Goal: Information Seeking & Learning: Learn about a topic

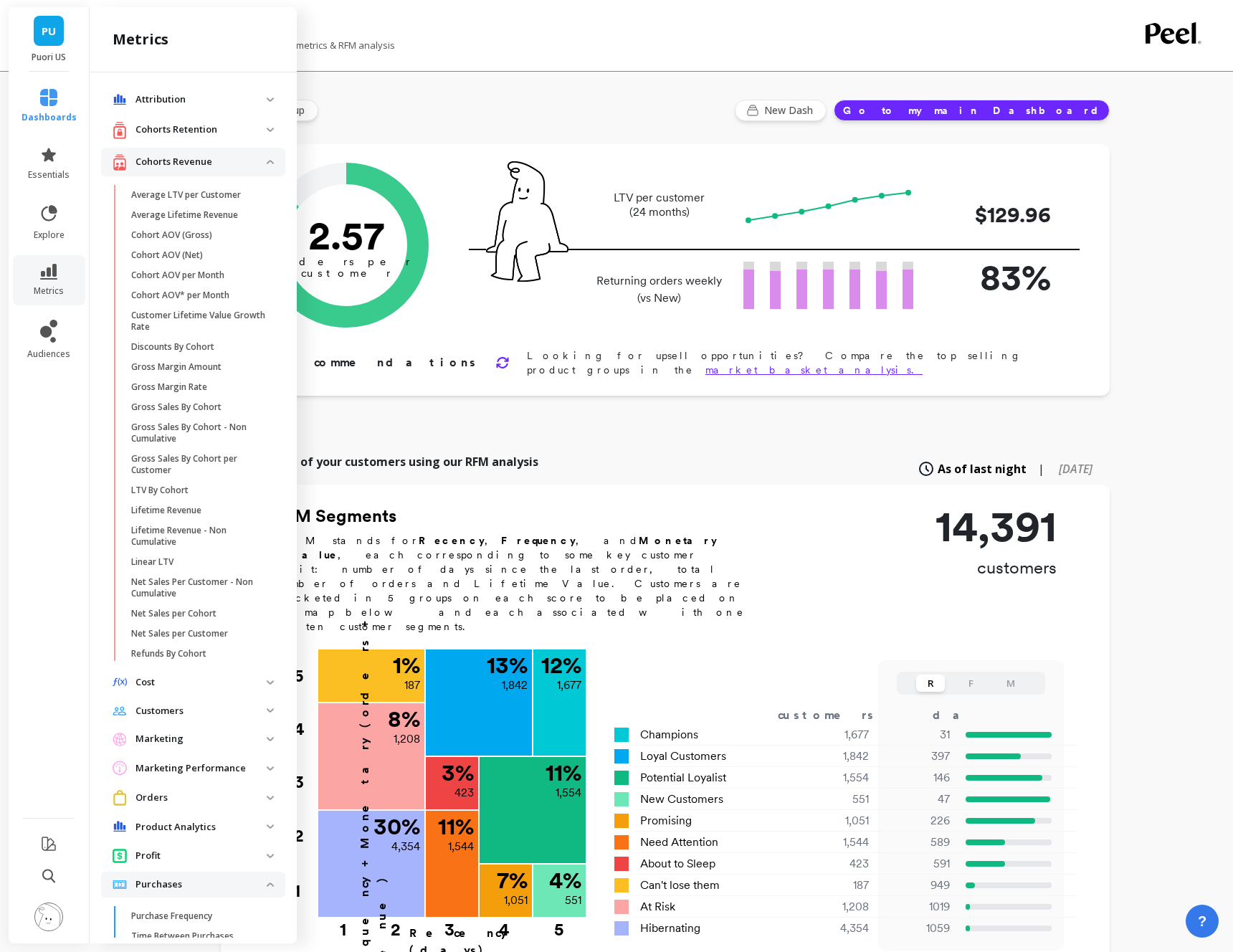
click at [208, 129] on p "Cohorts Retention" at bounding box center [201, 130] width 131 height 14
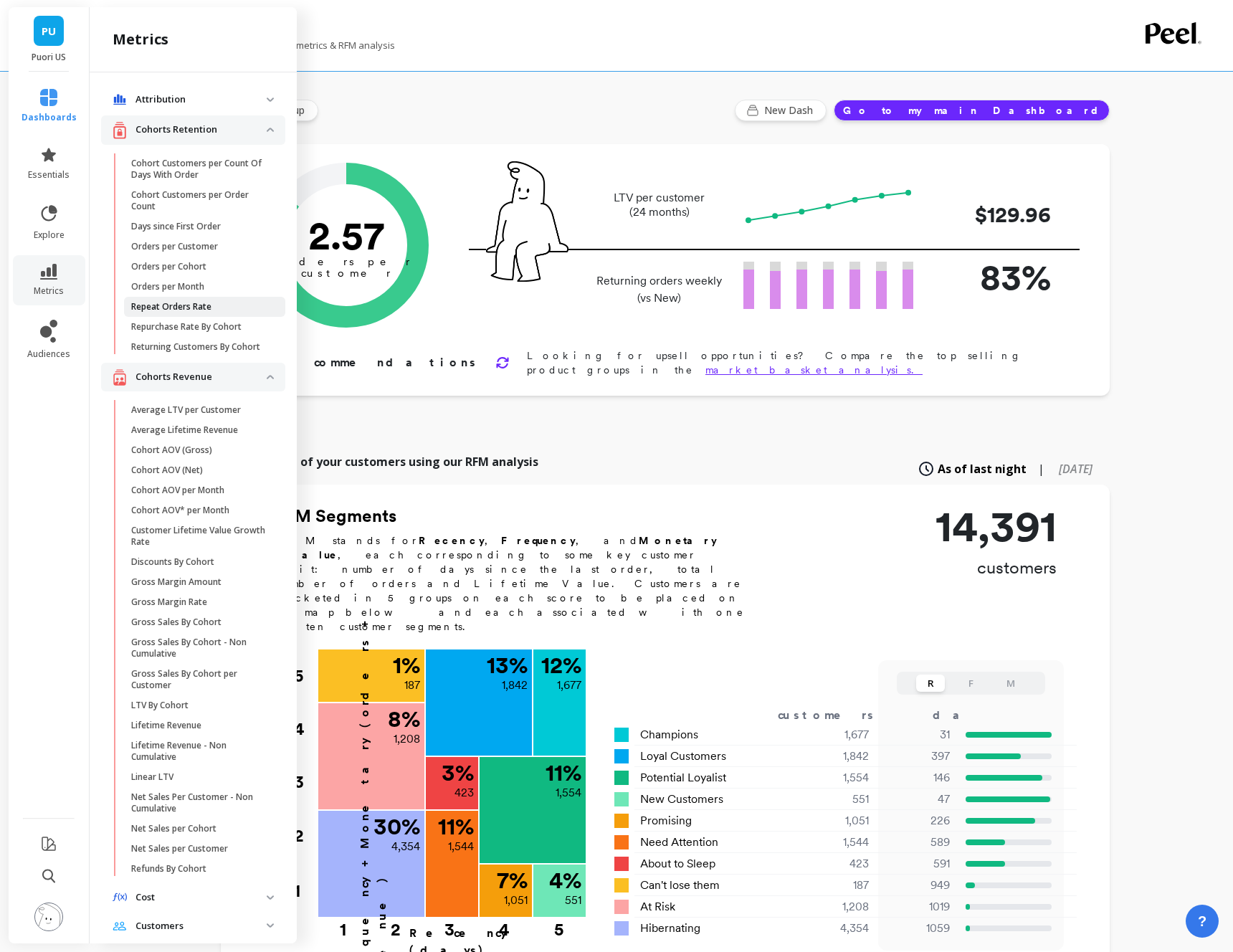
click at [177, 303] on p "Repeat Orders Rate" at bounding box center [171, 306] width 80 height 11
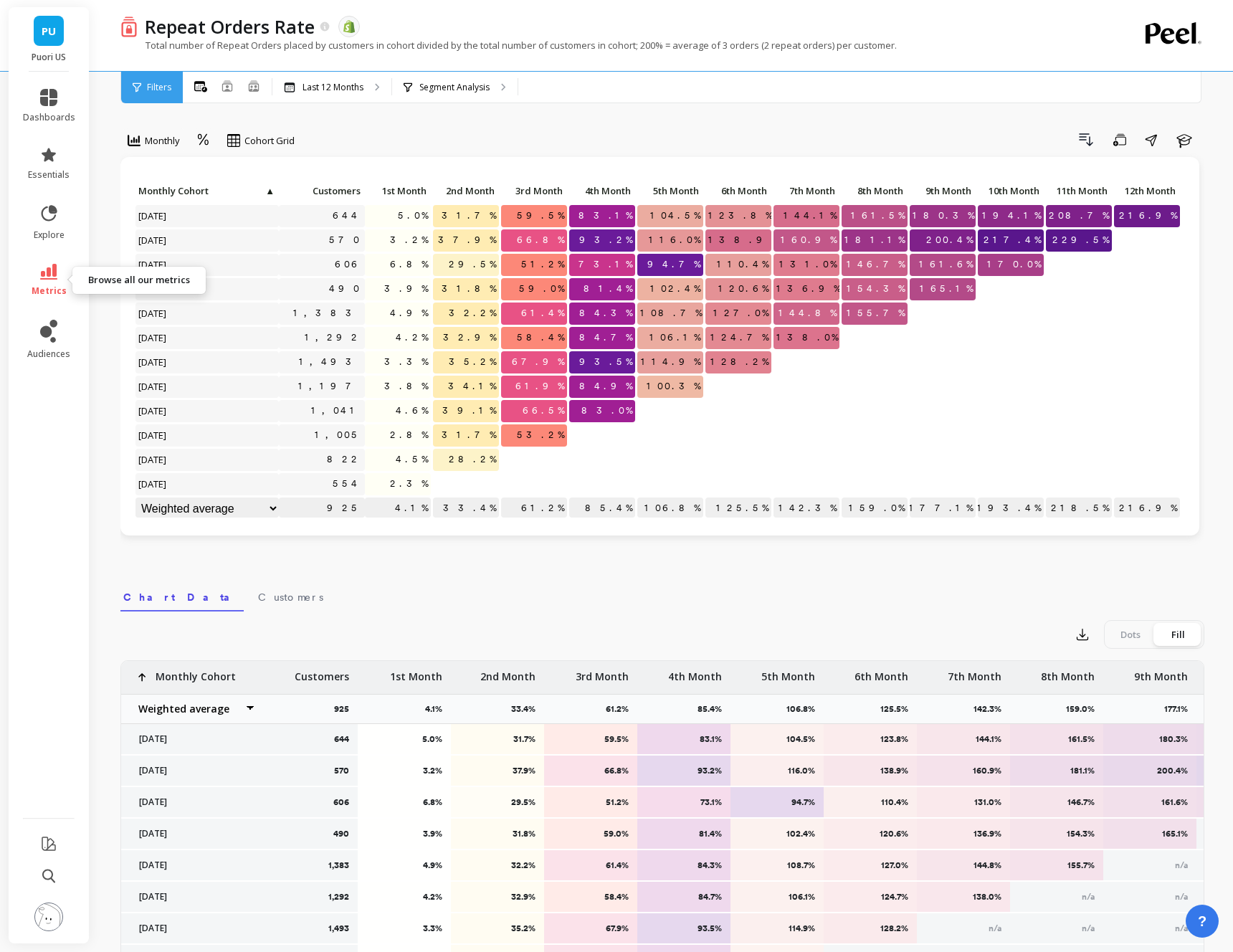
click at [49, 270] on icon at bounding box center [49, 271] width 17 height 16
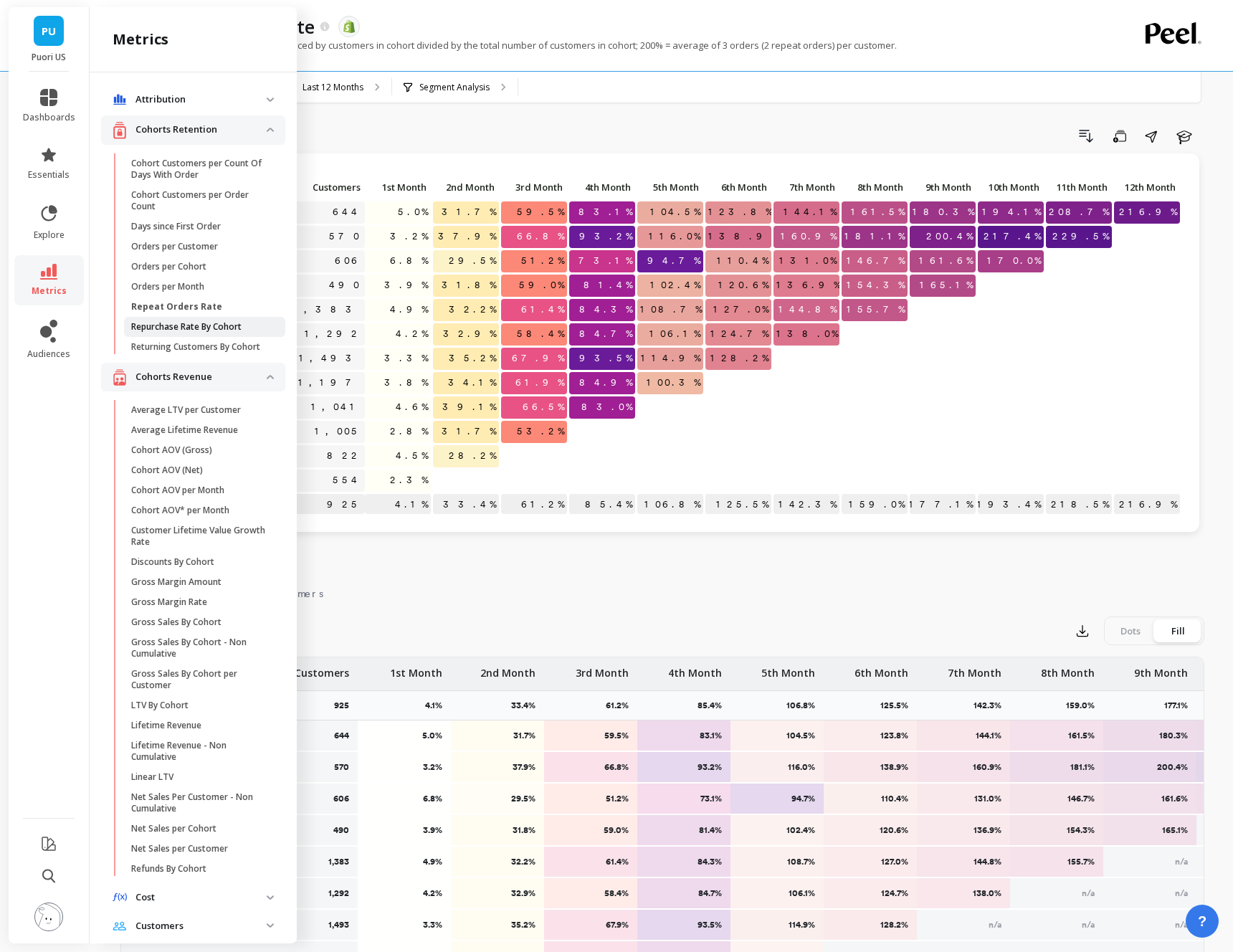
scroll to position [5, 0]
click at [191, 324] on p "Repurchase Rate By Cohort" at bounding box center [186, 327] width 111 height 11
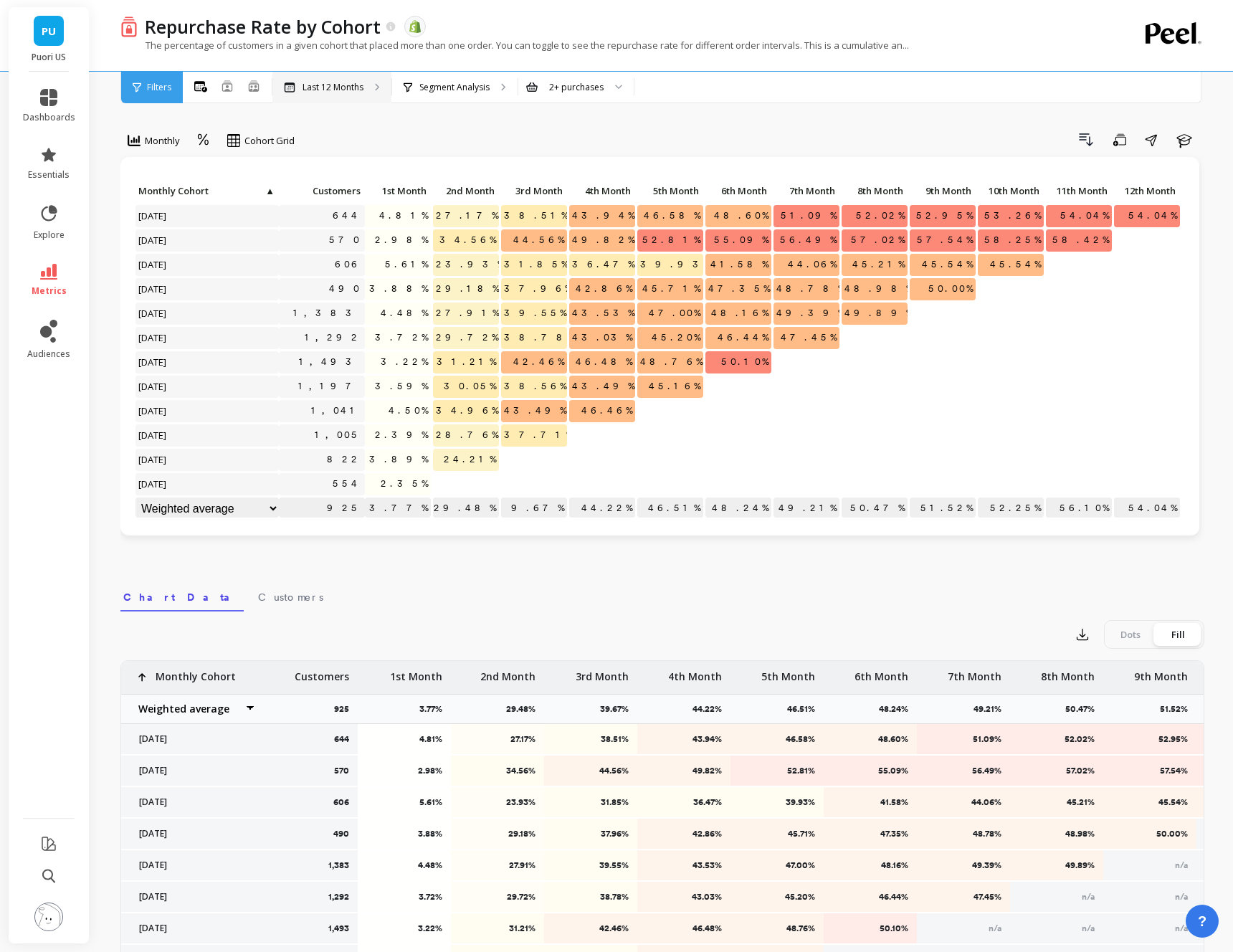
click at [333, 87] on p "Last 12 Months" at bounding box center [333, 87] width 61 height 11
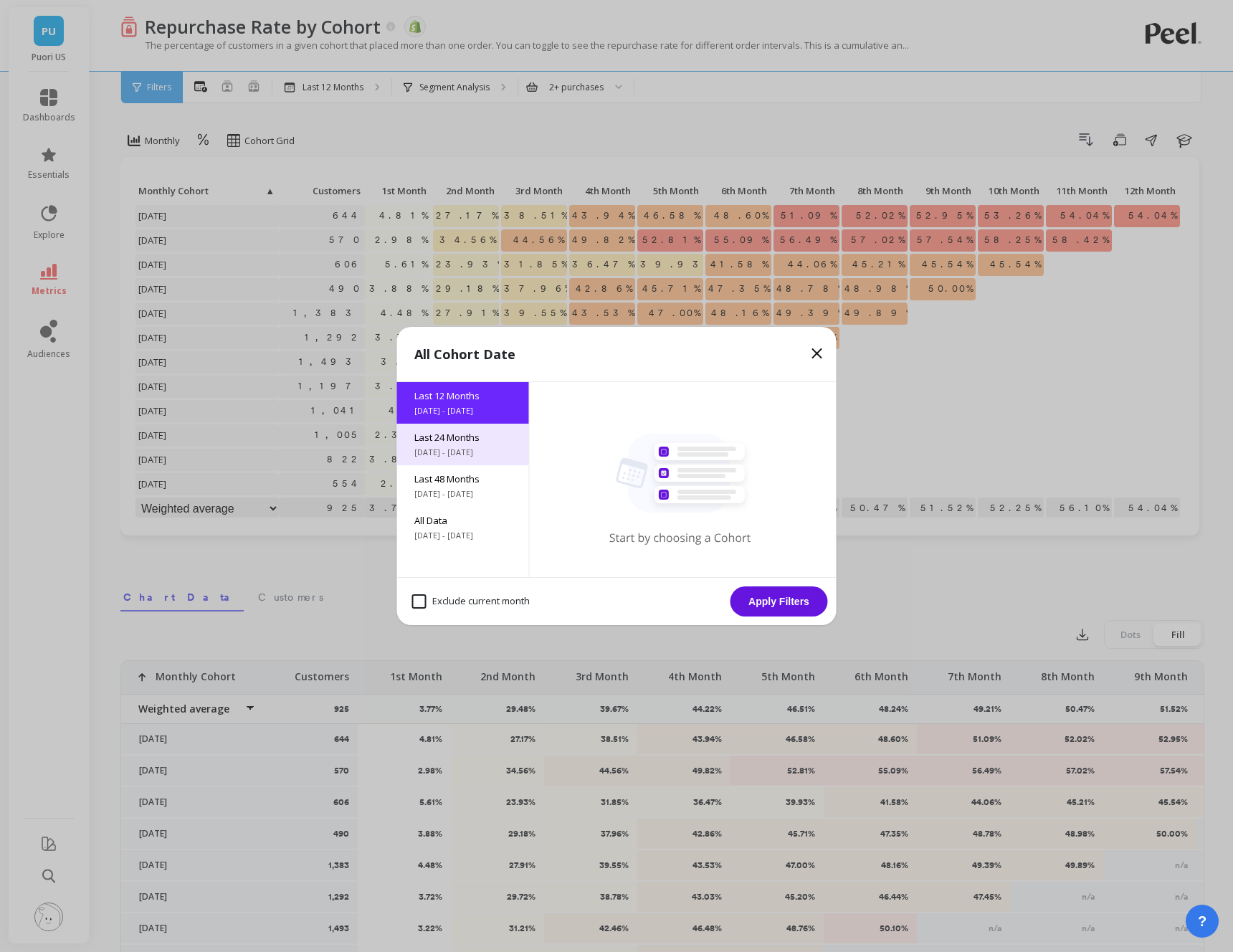
click at [452, 441] on span "Last 24 Months" at bounding box center [463, 437] width 98 height 13
click at [774, 597] on button "Apply Filters" at bounding box center [779, 602] width 98 height 30
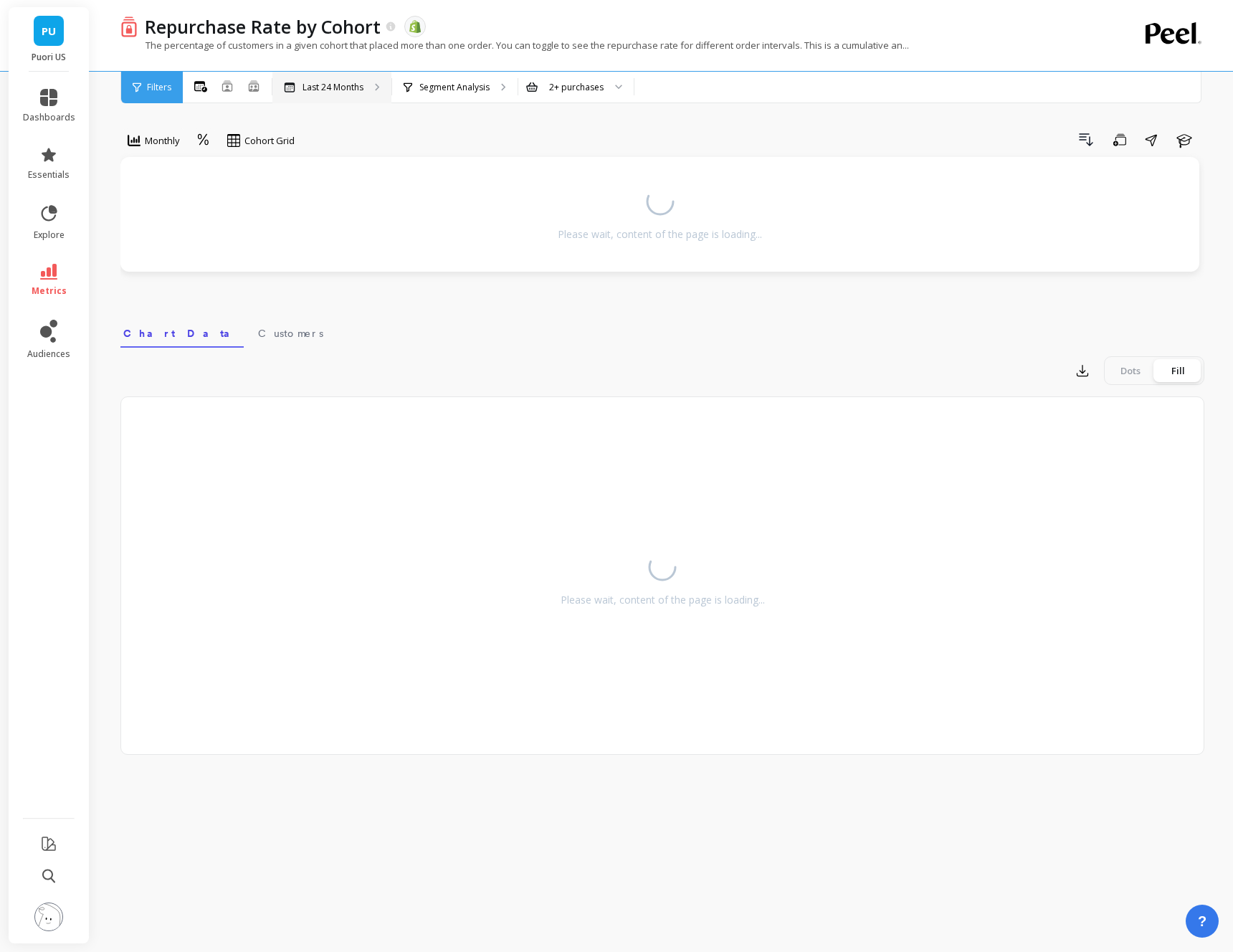
click at [321, 83] on p "Last 24 Months" at bounding box center [333, 87] width 61 height 11
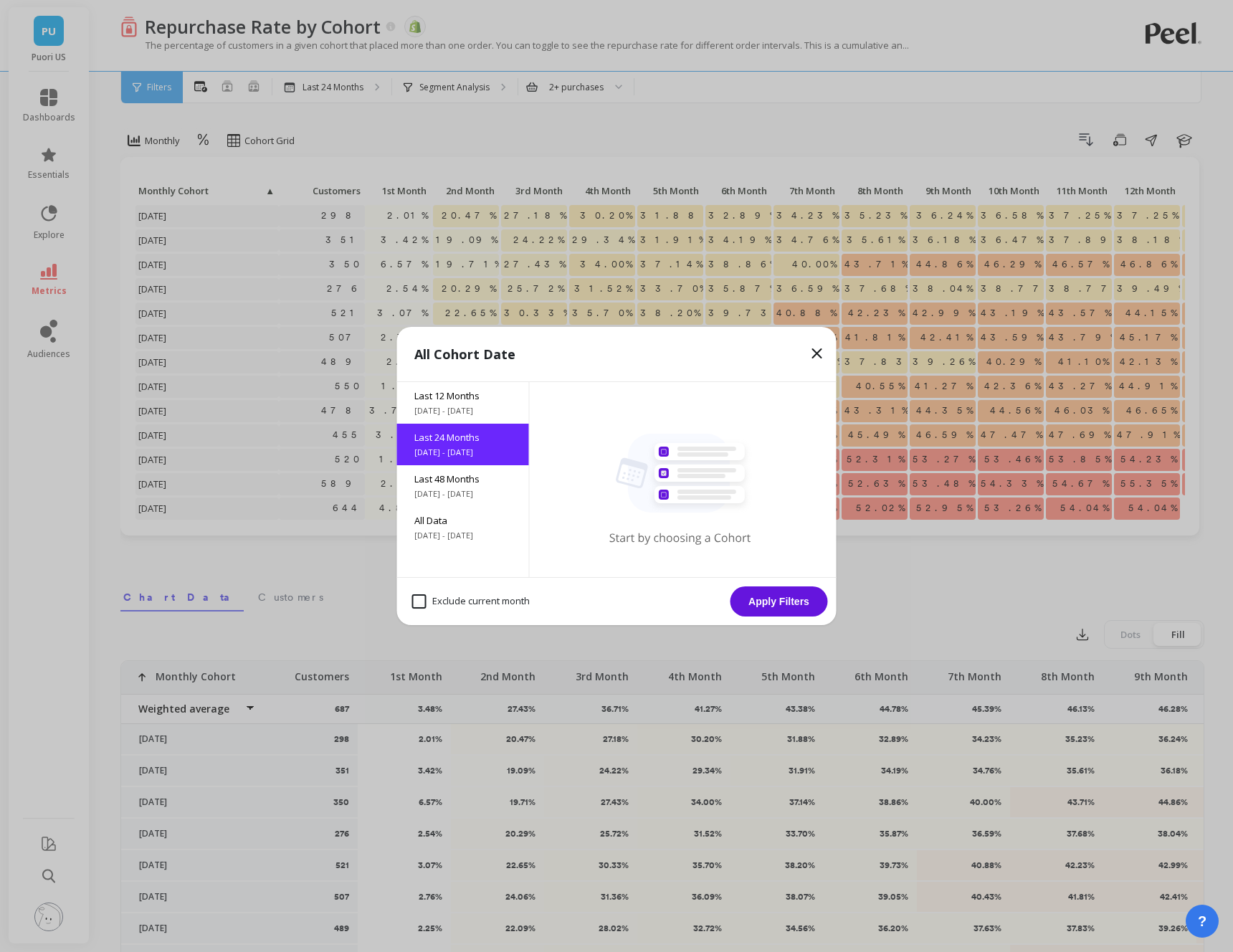
click at [419, 605] on month "Exclude current month" at bounding box center [471, 601] width 117 height 14
checkbox month "true"
drag, startPoint x: 786, startPoint y: 597, endPoint x: 802, endPoint y: 332, distance: 265.5
click at [786, 597] on button "Apply Filters" at bounding box center [779, 602] width 98 height 30
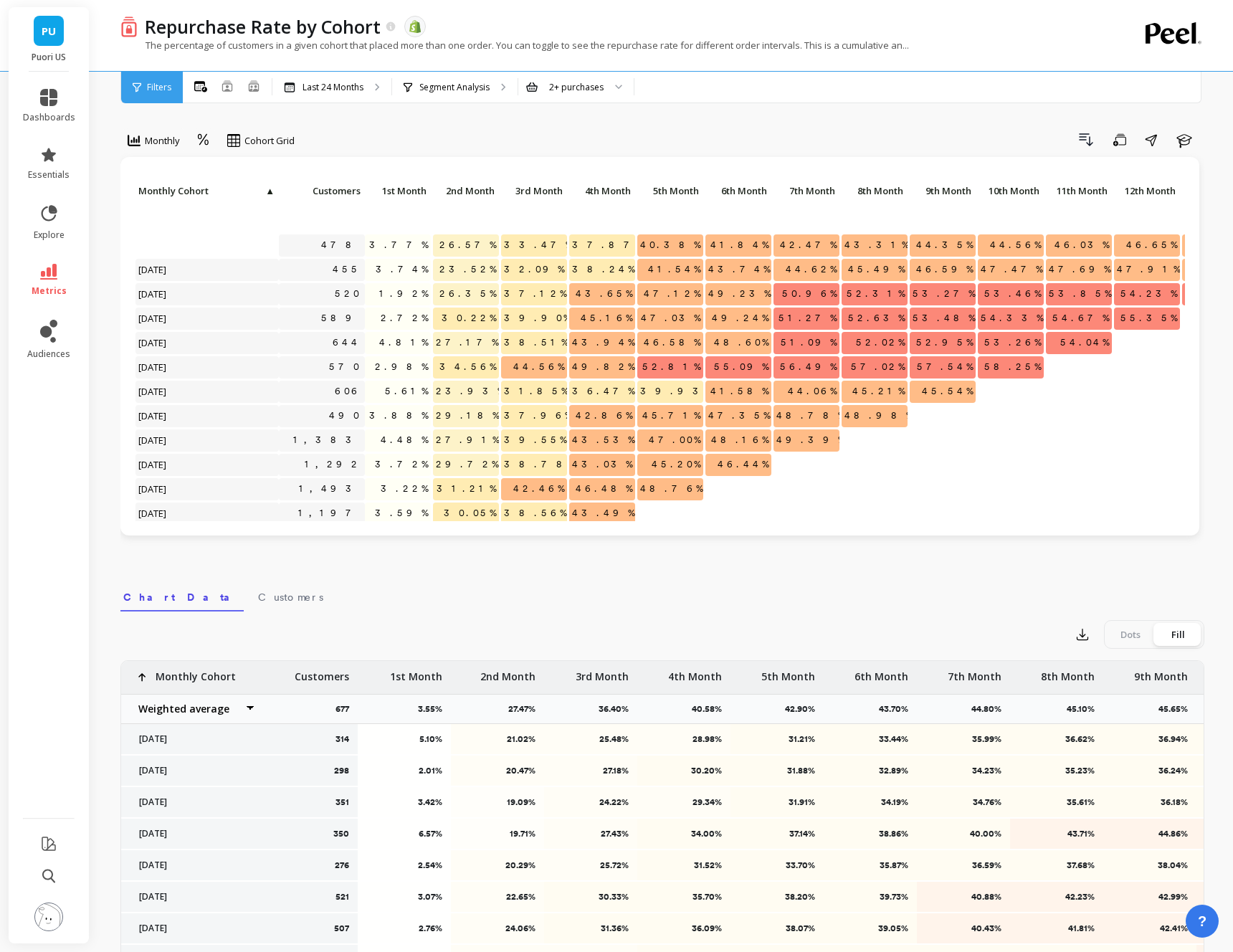
scroll to position [293, 0]
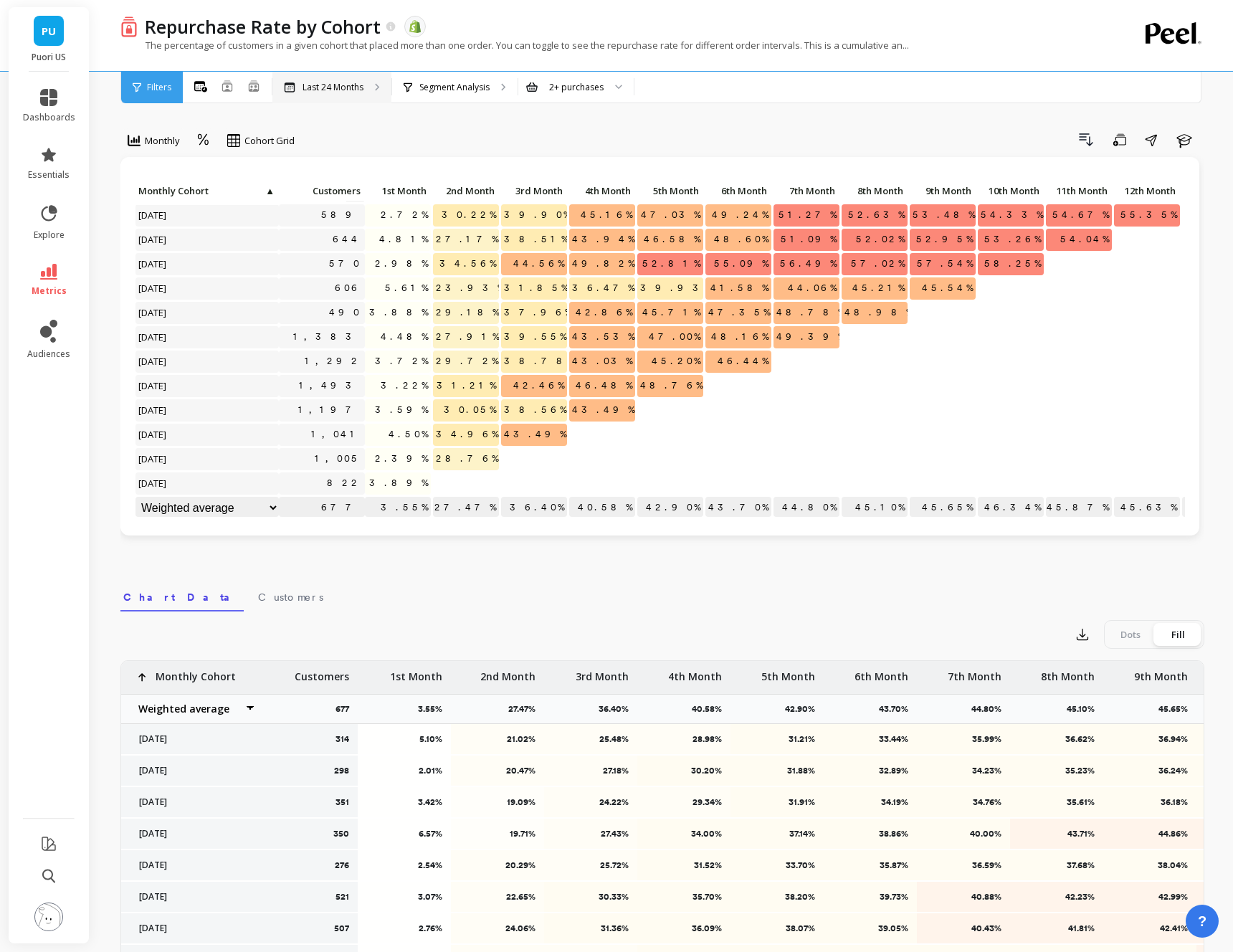
click at [371, 86] on div "Last 24 Months" at bounding box center [331, 88] width 119 height 32
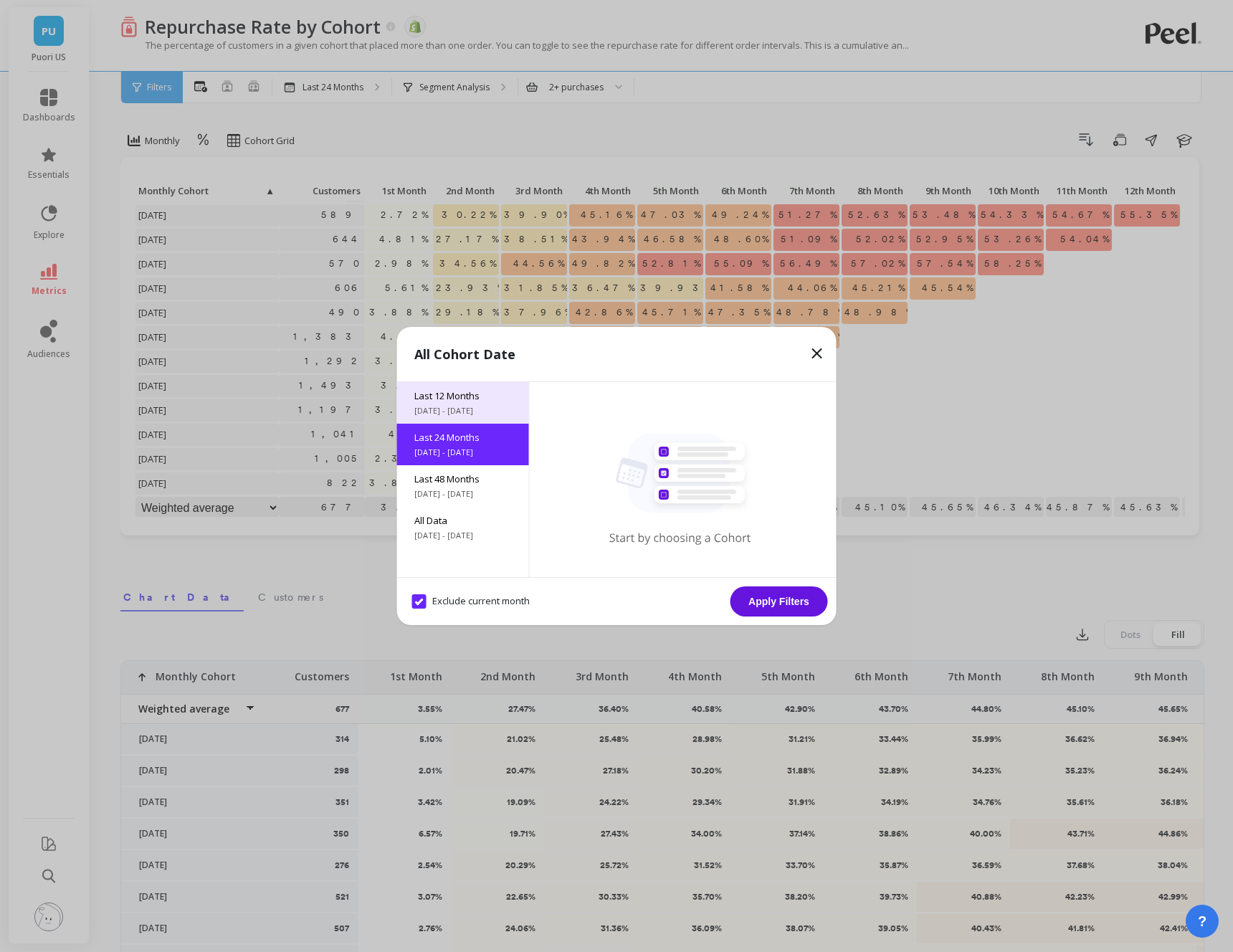
click at [445, 393] on span "Last 12 Months" at bounding box center [463, 396] width 98 height 13
click at [783, 603] on button "Apply Filters" at bounding box center [779, 602] width 98 height 30
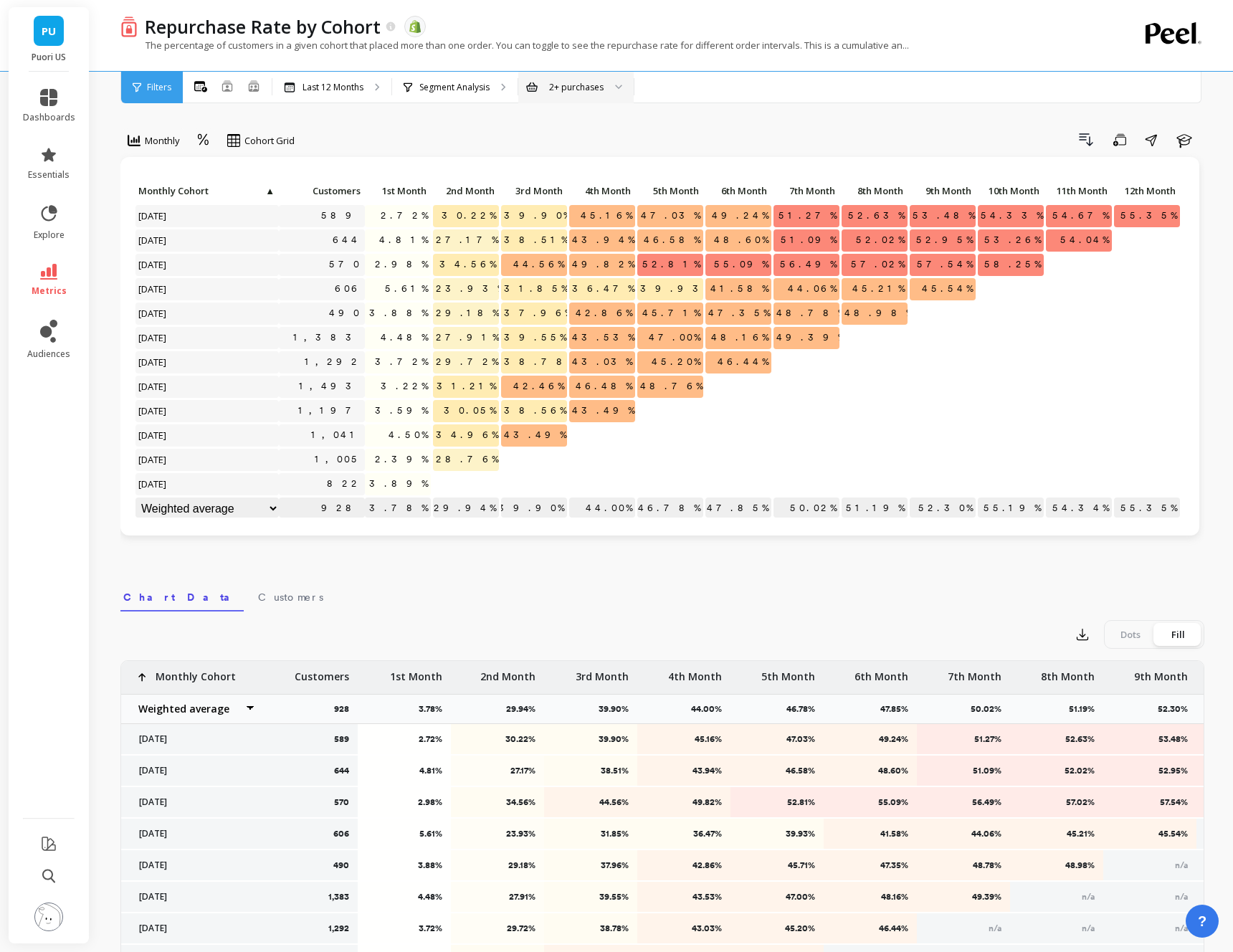
click at [574, 89] on div "2+ purchases" at bounding box center [577, 87] width 55 height 14
click at [559, 179] on div "4+ purchases" at bounding box center [576, 182] width 97 height 14
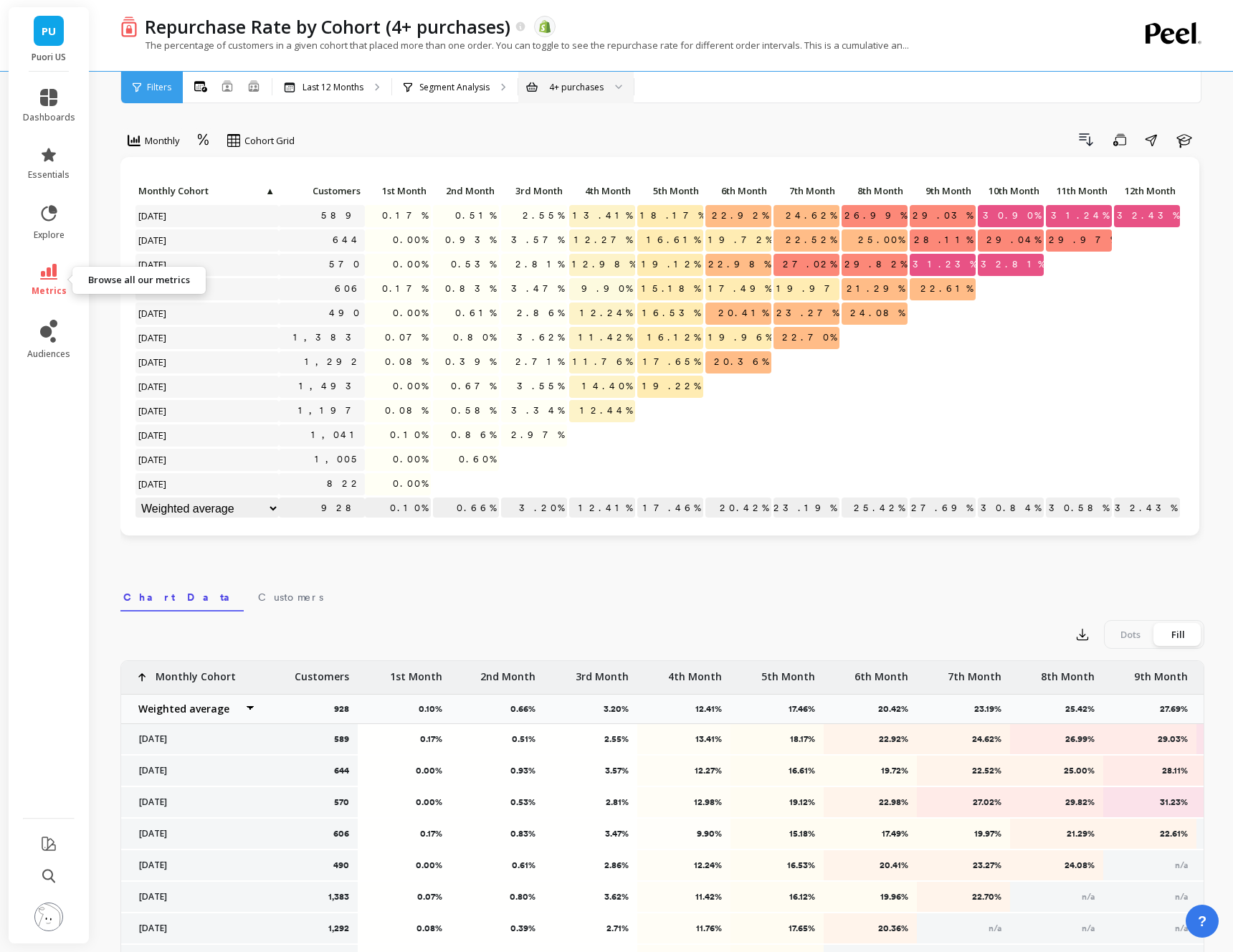
click at [49, 270] on icon at bounding box center [49, 271] width 17 height 16
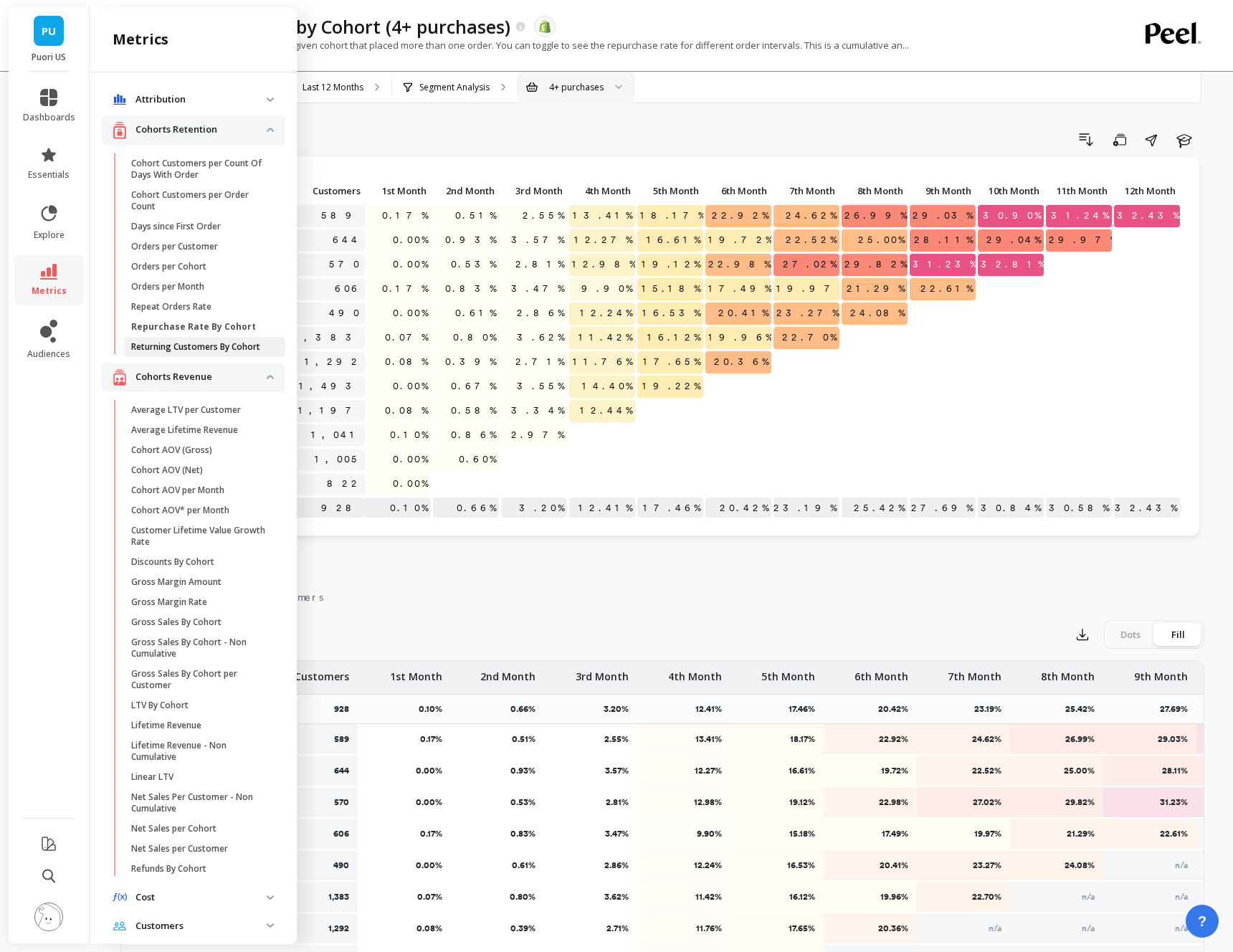
click at [202, 345] on p "Returning Customers By Cohort" at bounding box center [196, 346] width 129 height 11
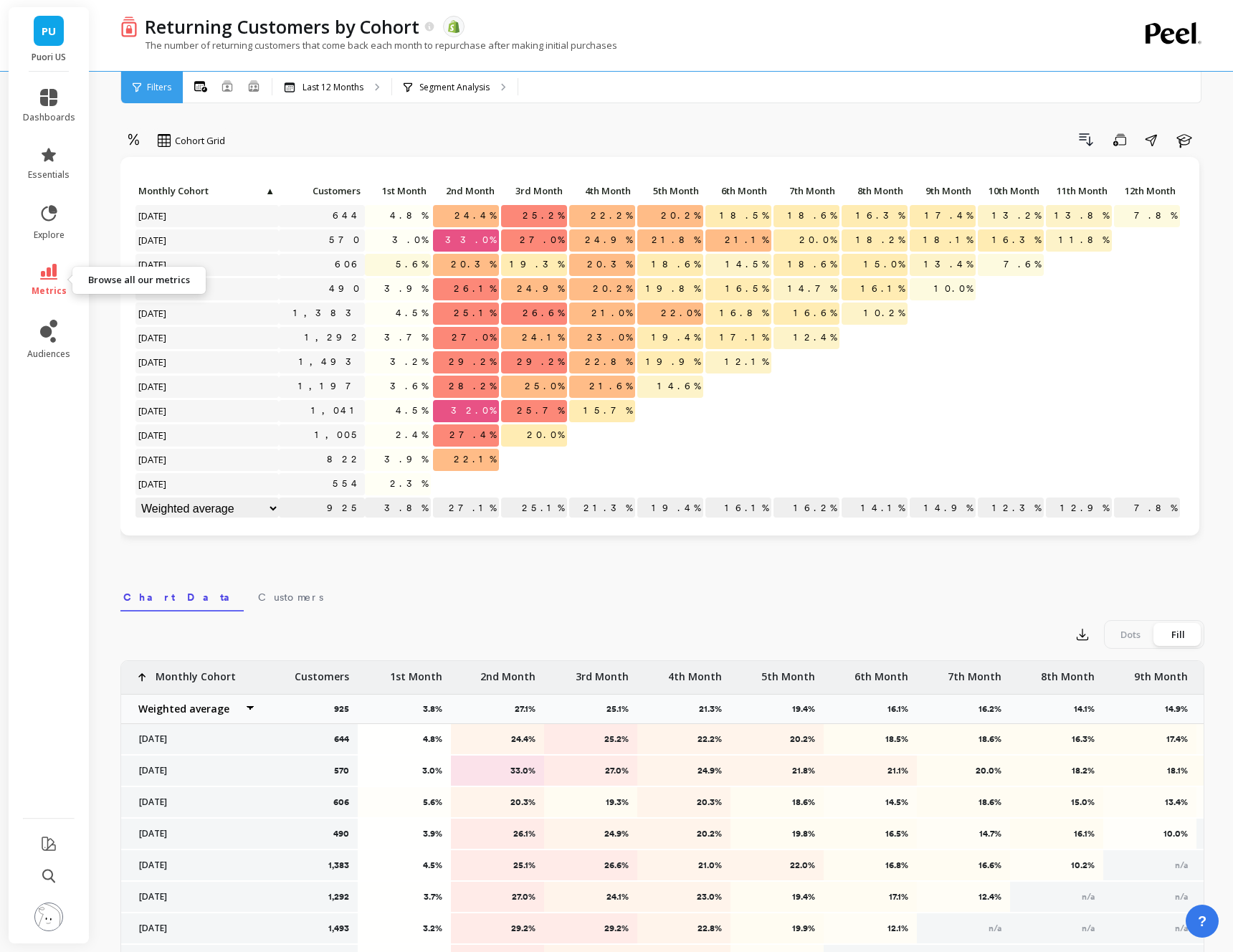
click at [50, 276] on icon at bounding box center [49, 271] width 17 height 16
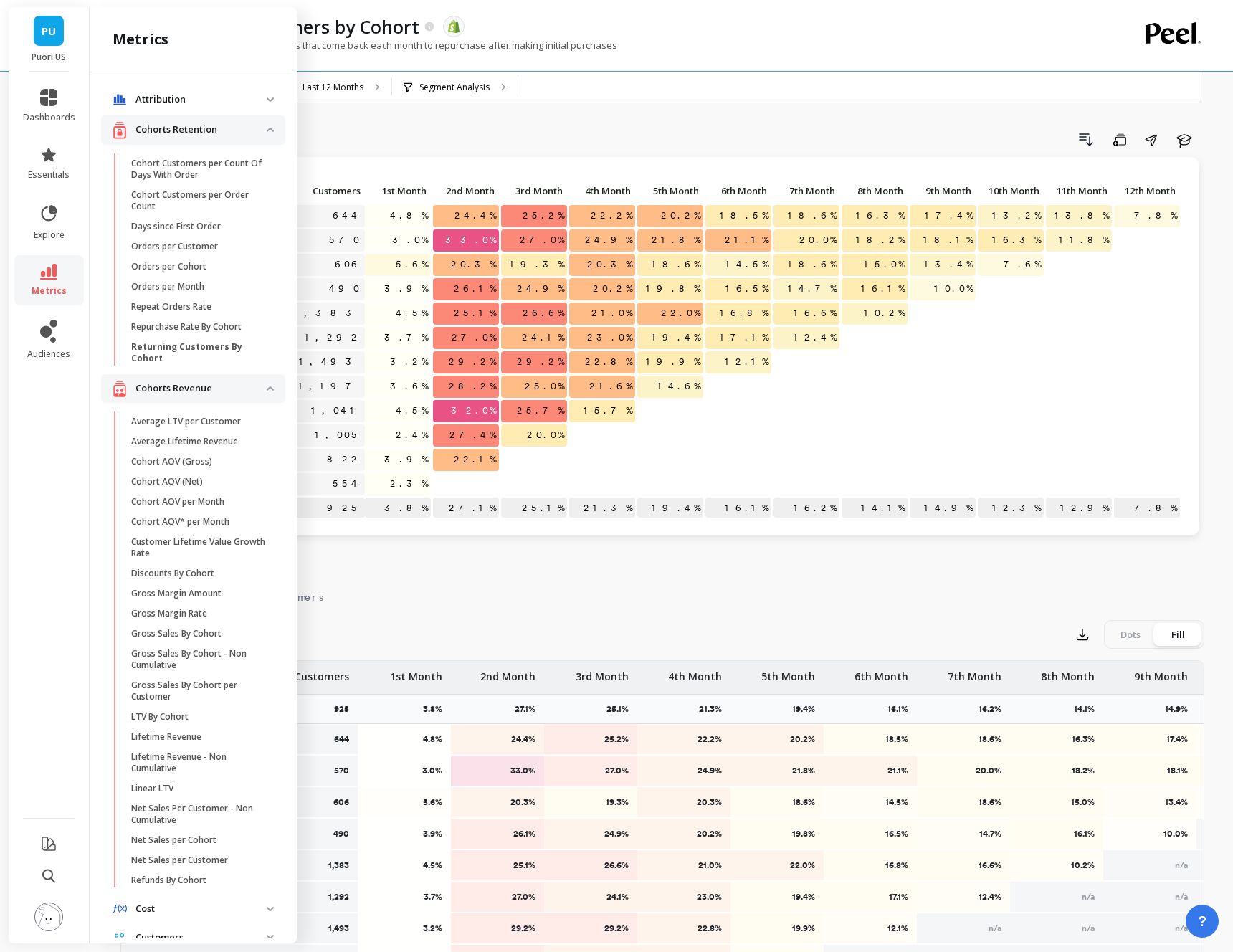
click at [270, 129] on img at bounding box center [270, 130] width 7 height 5
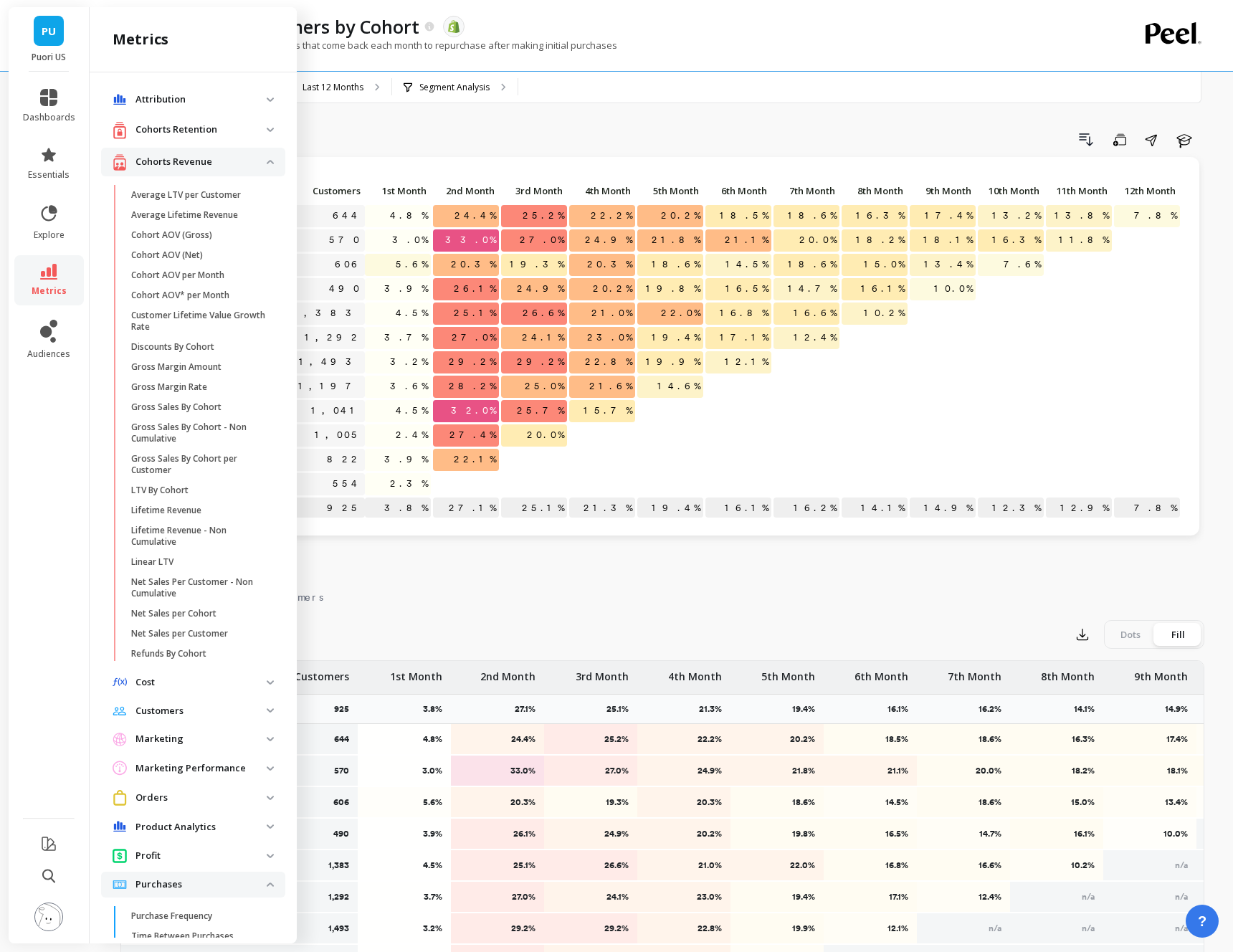
click at [271, 162] on img at bounding box center [270, 162] width 7 height 5
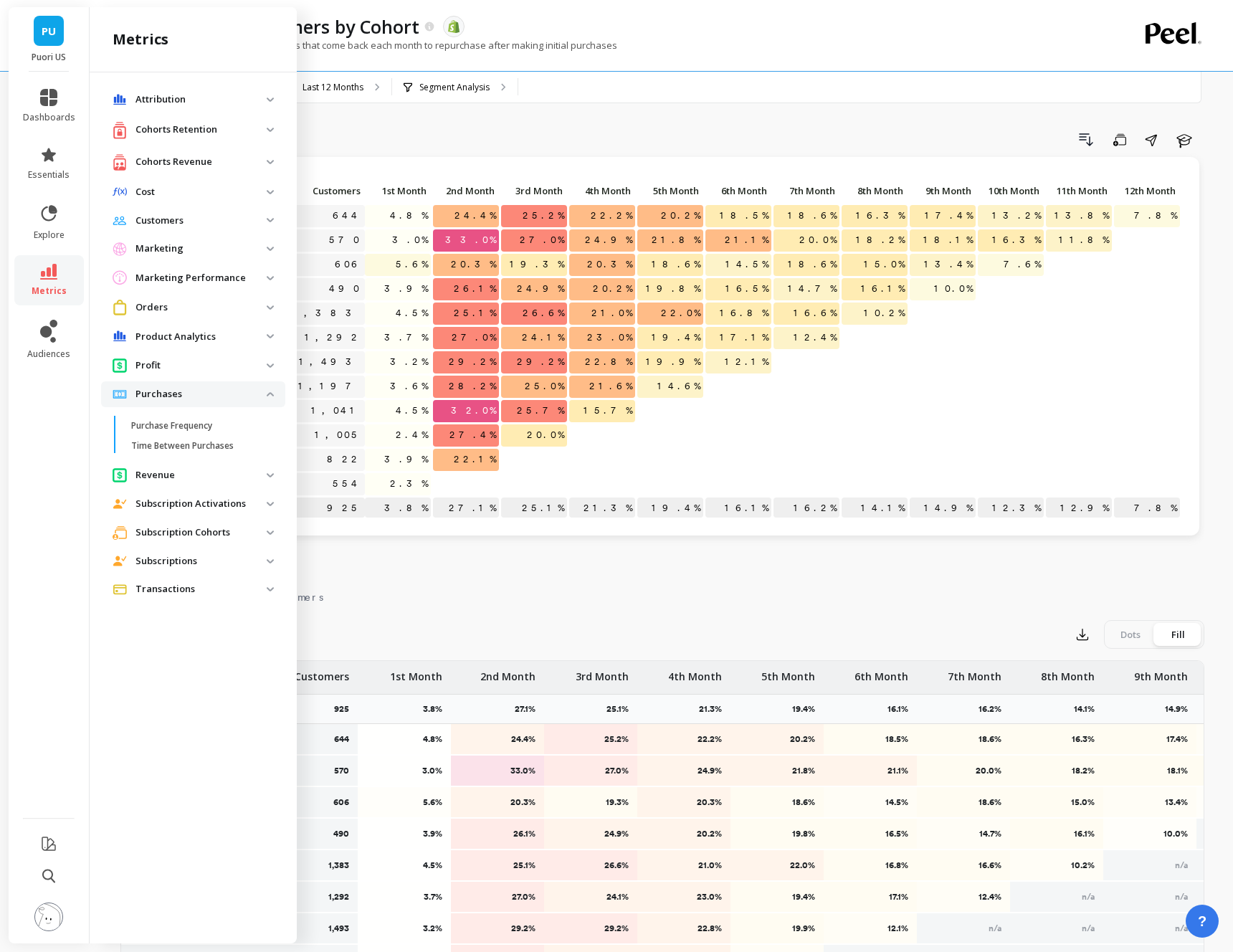
click at [271, 396] on img at bounding box center [270, 394] width 7 height 5
click at [267, 220] on img at bounding box center [270, 221] width 7 height 5
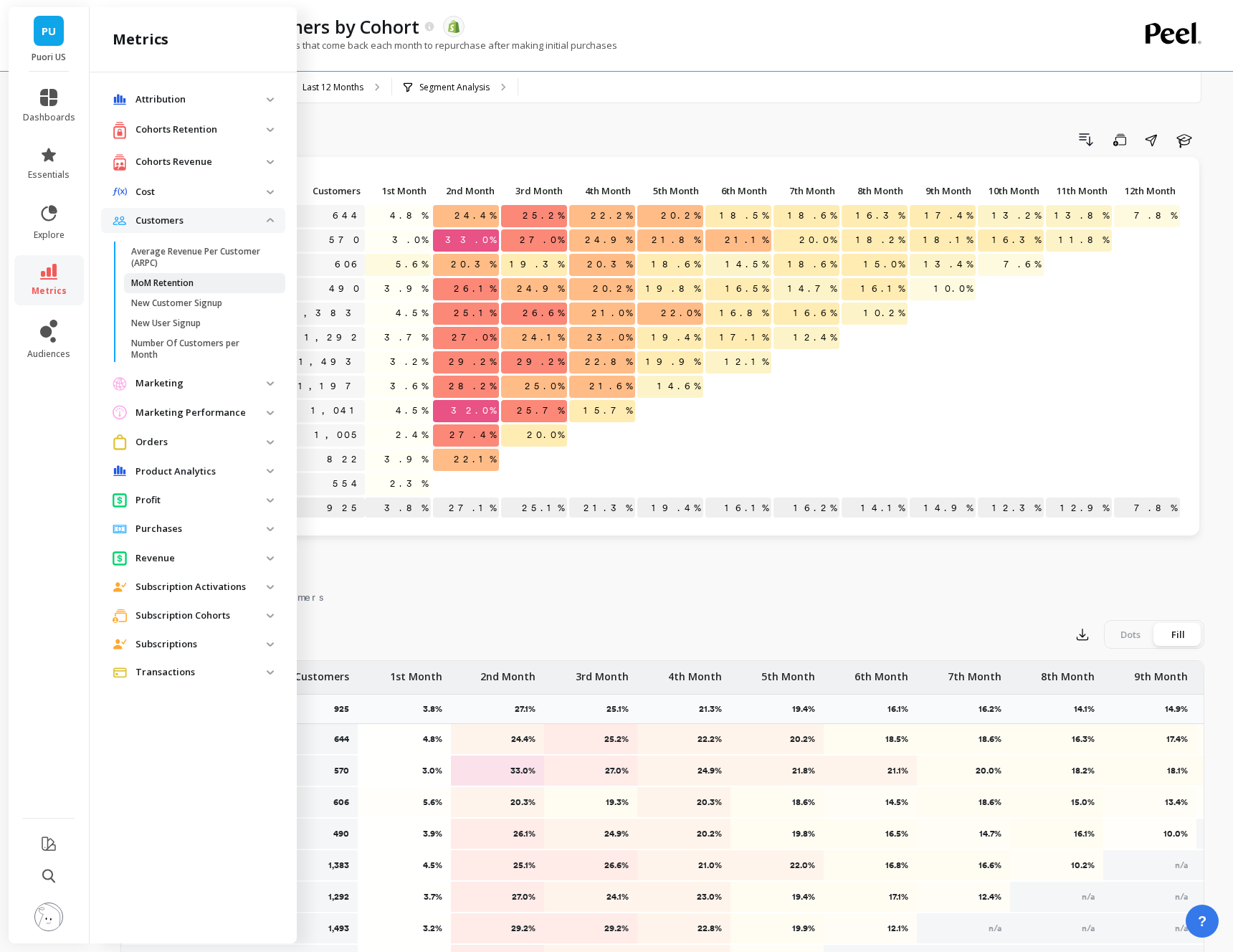
click at [174, 280] on p "MoM Retention" at bounding box center [162, 283] width 62 height 11
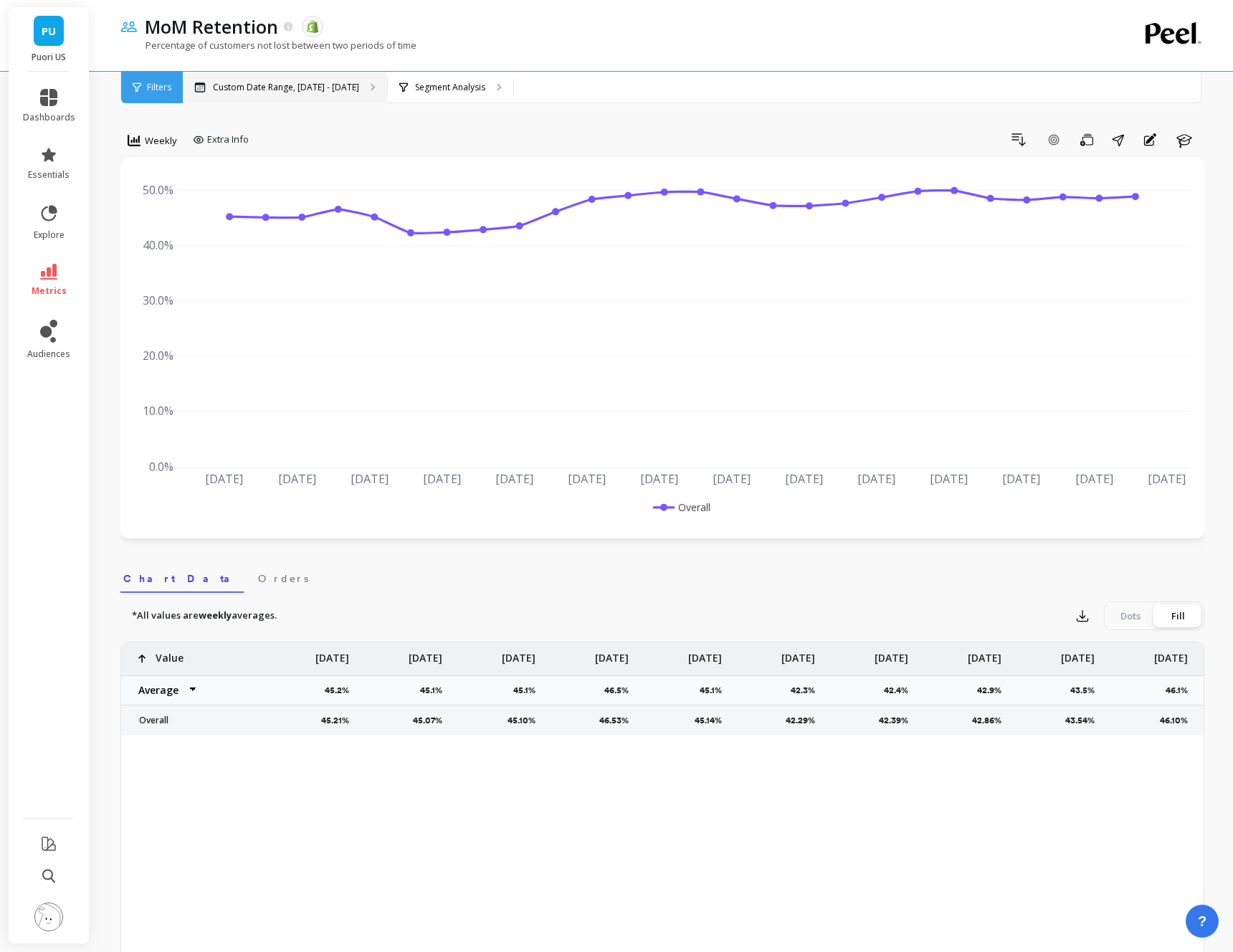
click at [301, 92] on p "Custom Date Range, [DATE] - [DATE]" at bounding box center [286, 87] width 146 height 11
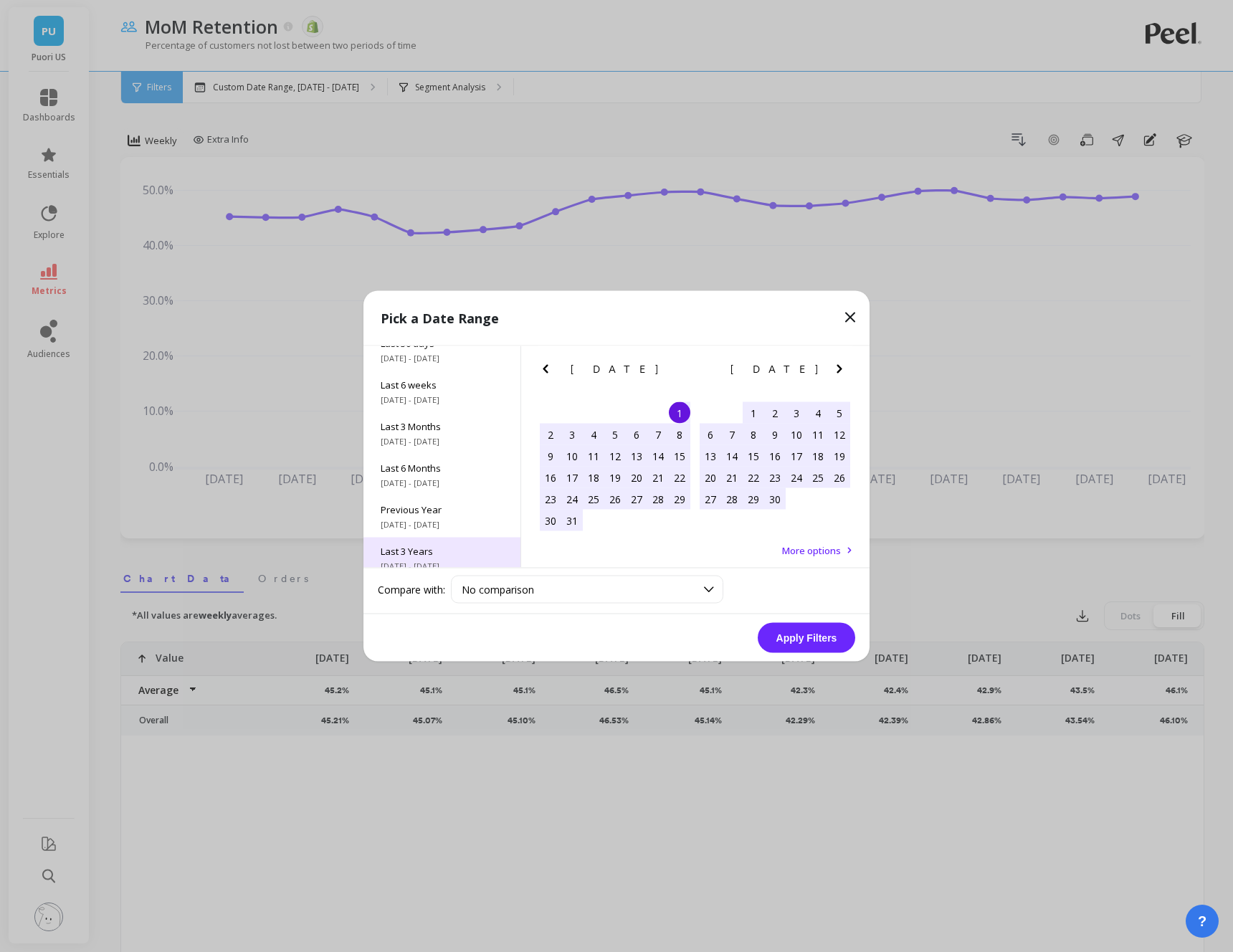
scroll to position [194, 0]
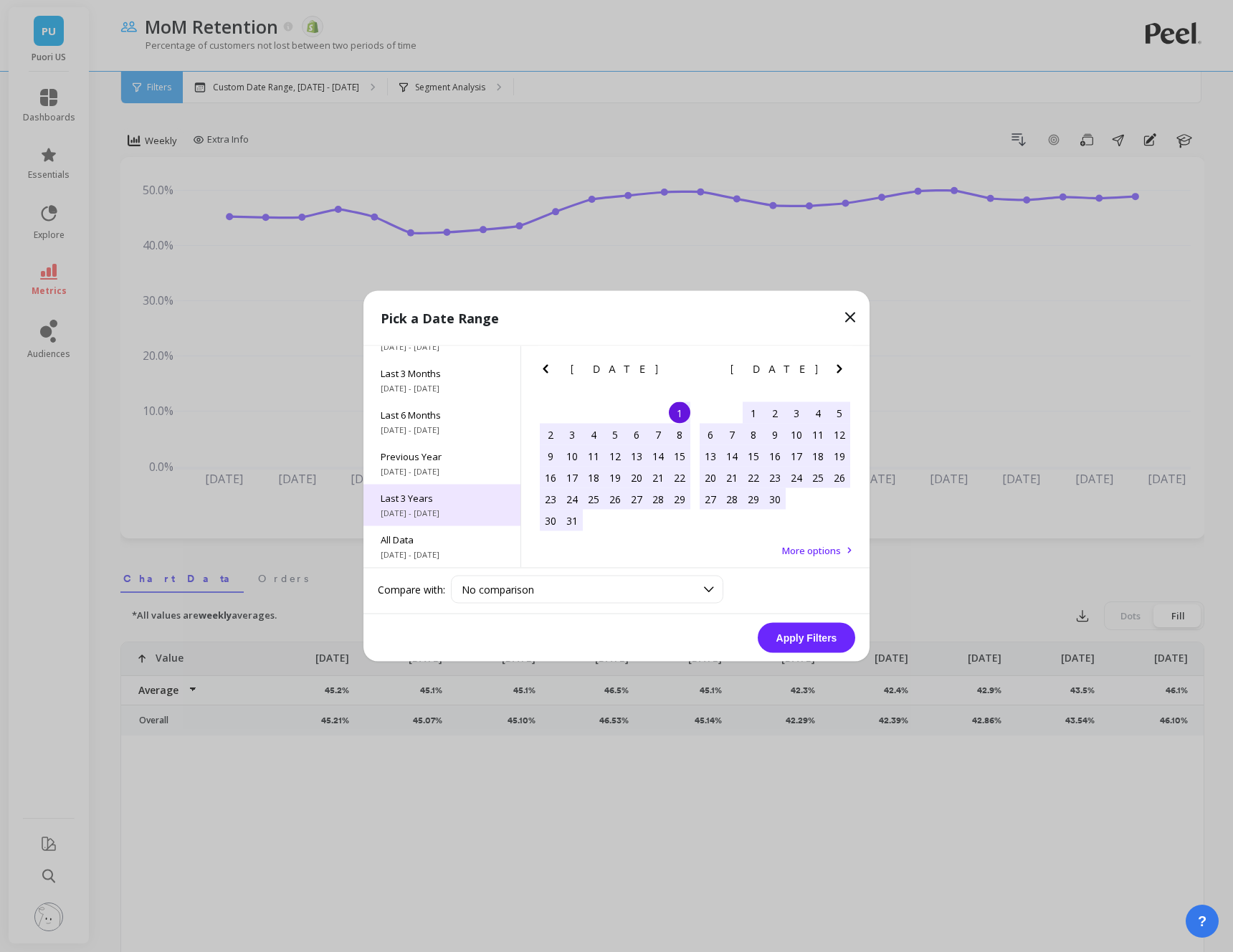
click at [440, 509] on span "[DATE] - [DATE]" at bounding box center [442, 513] width 123 height 11
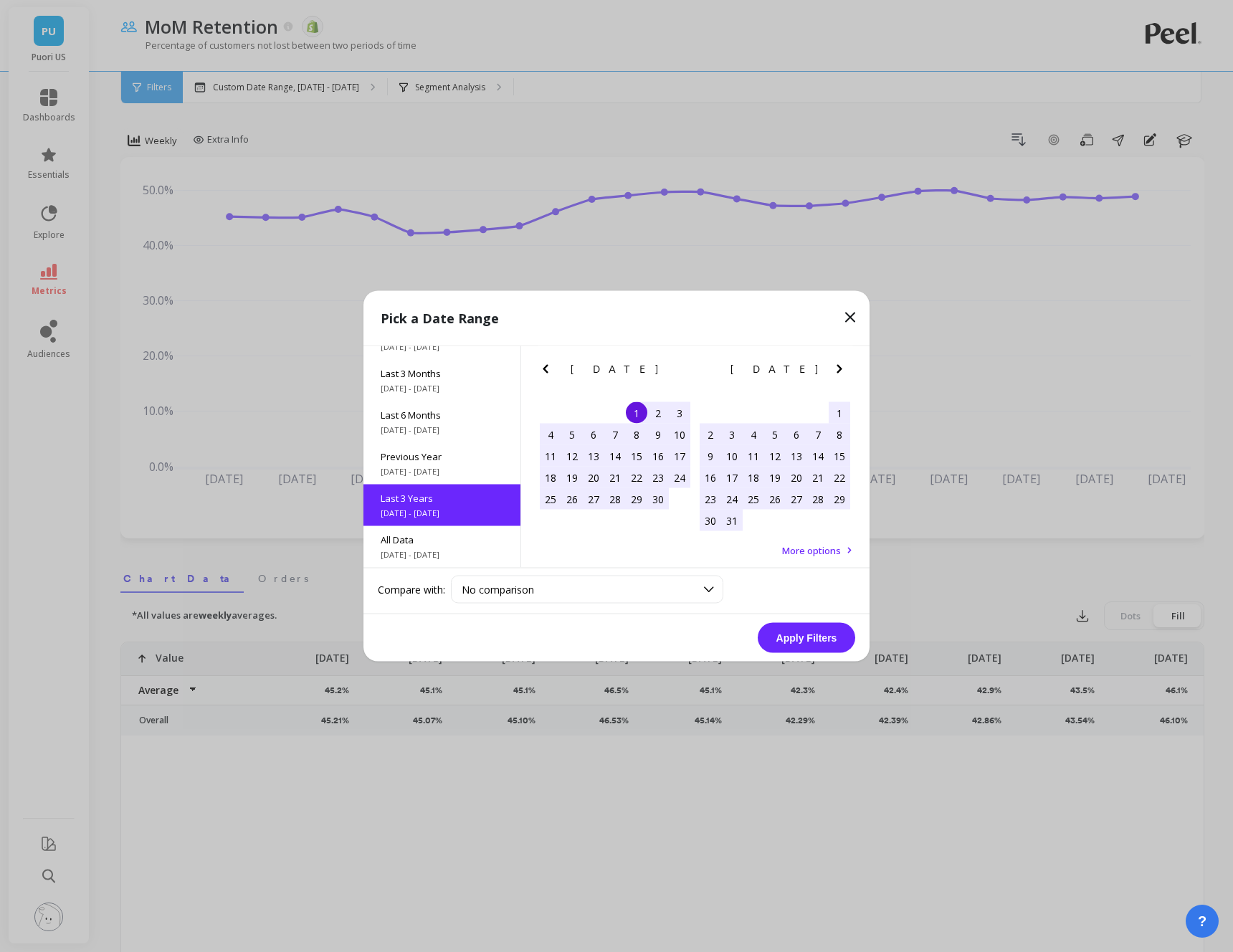
scroll to position [1, 0]
click at [803, 640] on button "Apply Filters" at bounding box center [806, 638] width 98 height 30
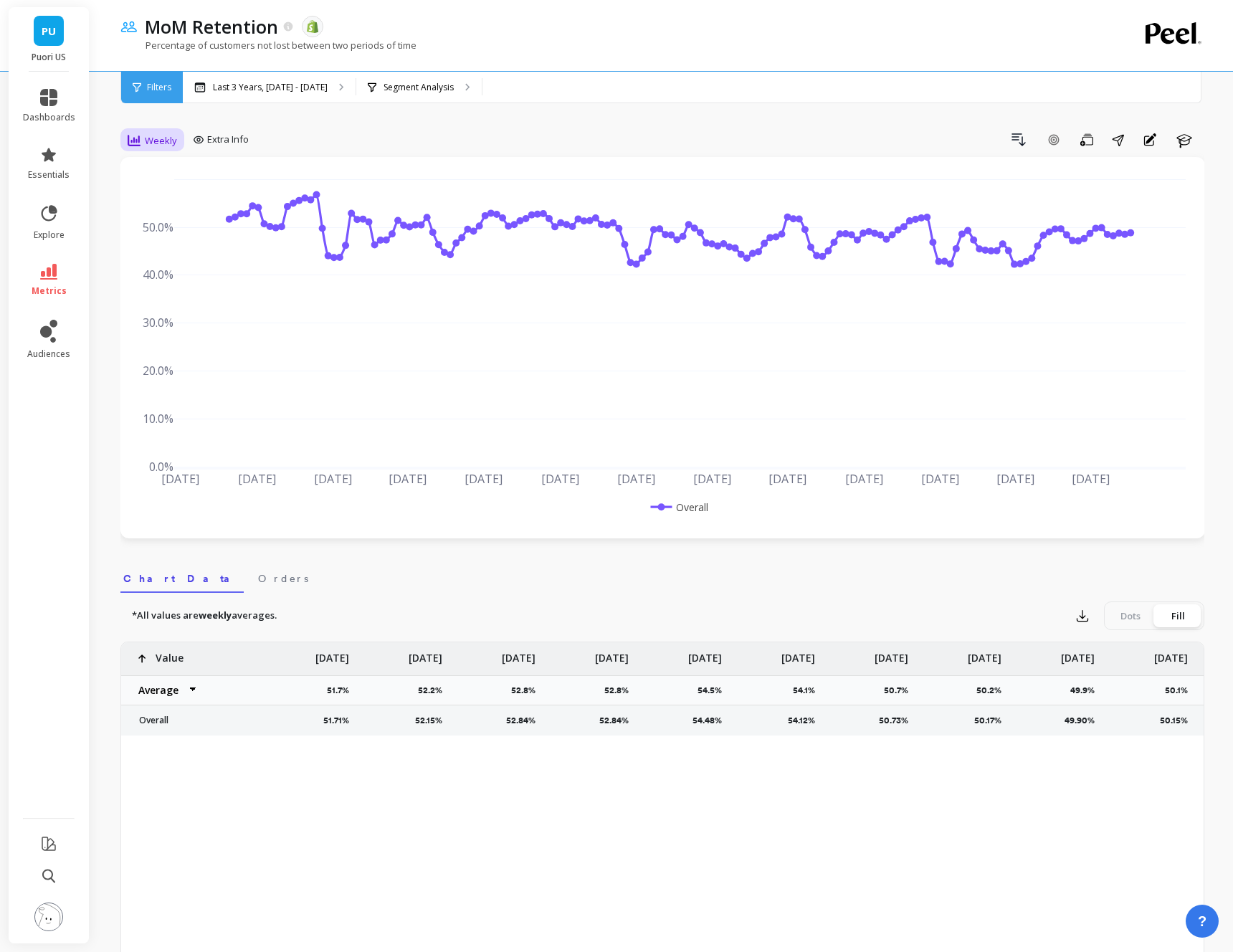
click at [147, 135] on span "Weekly" at bounding box center [161, 141] width 33 height 14
click at [148, 255] on div "Monthly" at bounding box center [174, 255] width 82 height 14
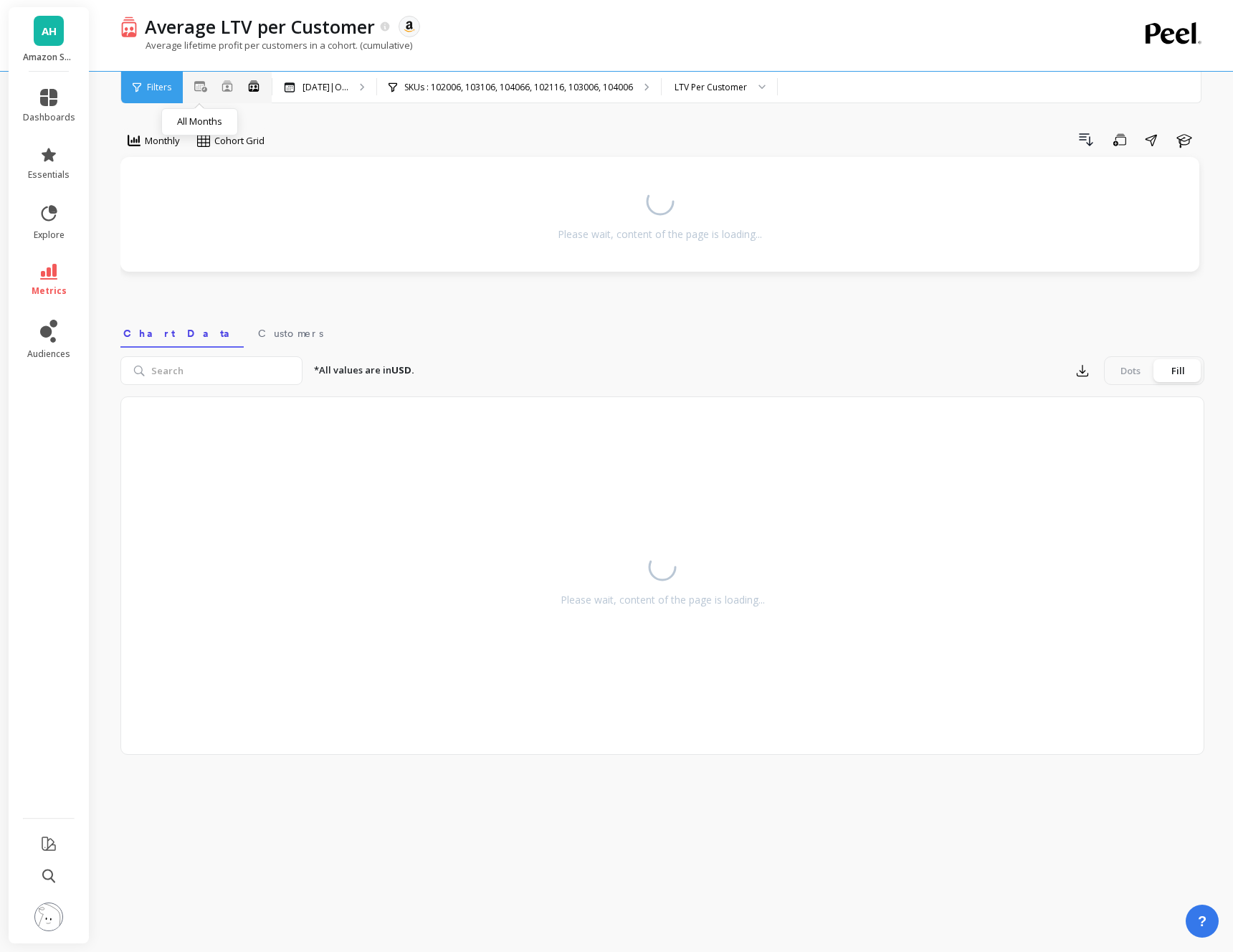
click at [200, 89] on icon at bounding box center [200, 86] width 13 height 11
click at [332, 91] on p "Last 12 Months" at bounding box center [333, 87] width 61 height 11
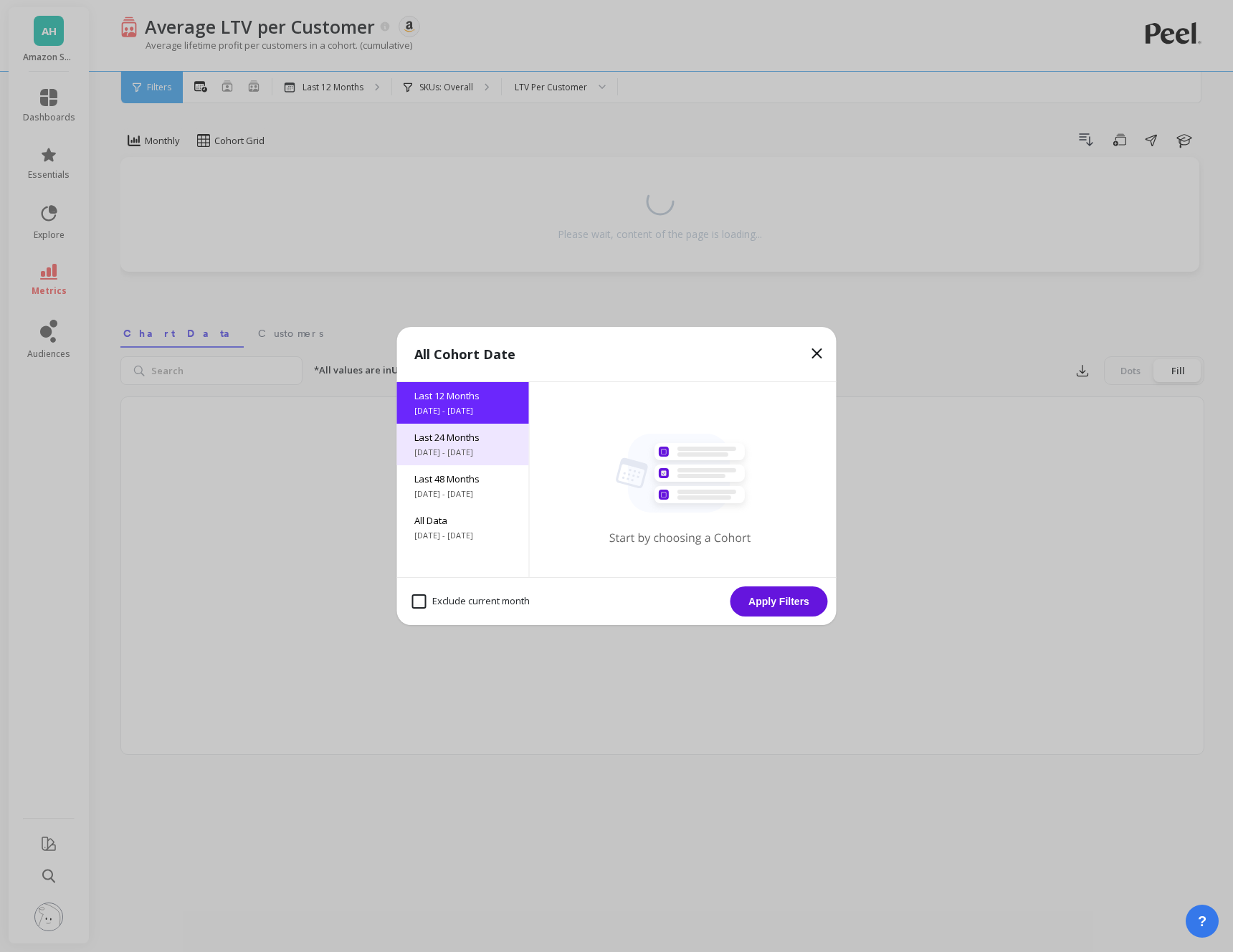
click at [456, 443] on span "Last 24 Months" at bounding box center [463, 437] width 98 height 13
click at [765, 600] on button "Apply Filters" at bounding box center [779, 602] width 98 height 30
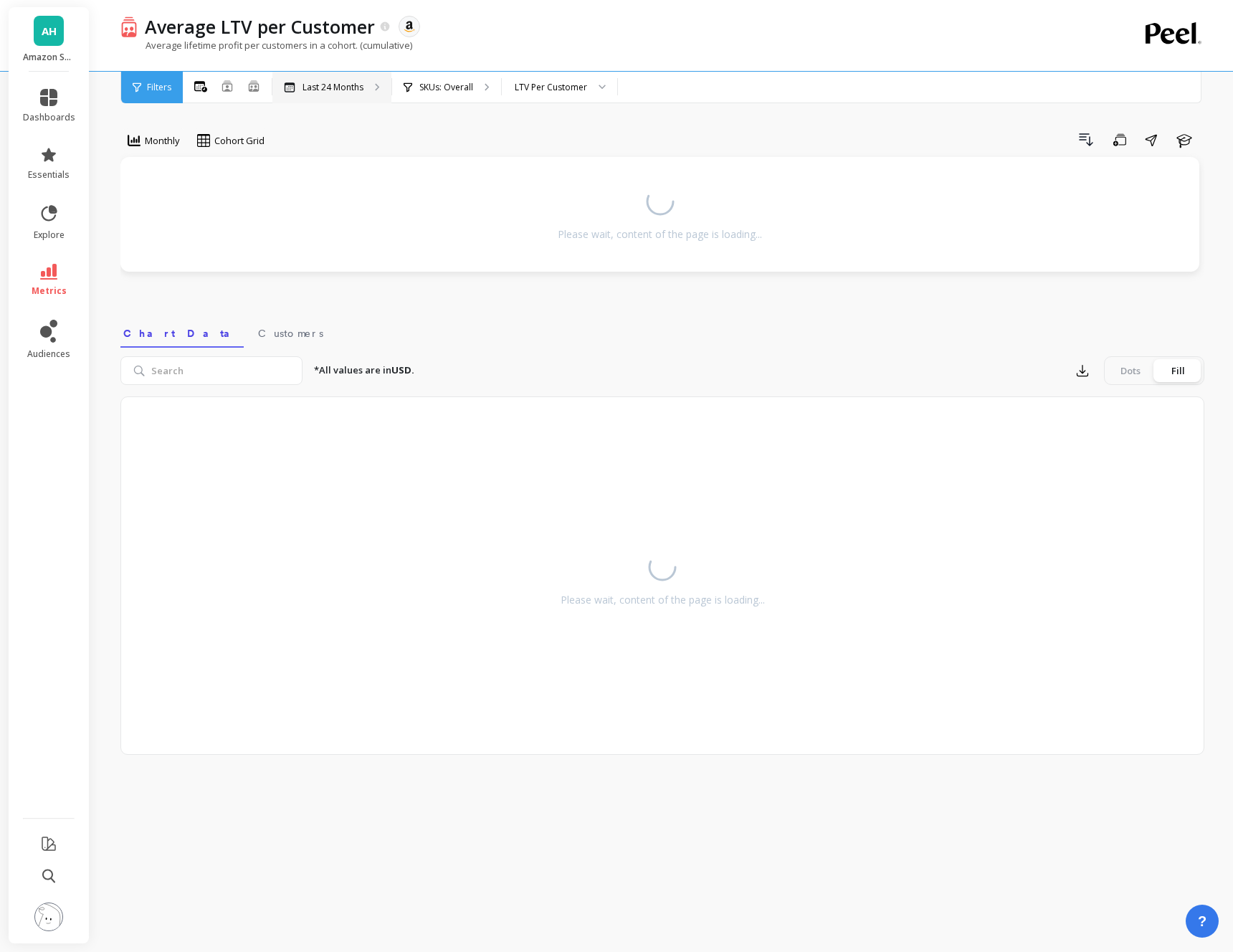
click at [316, 91] on p "Last 24 Months" at bounding box center [333, 87] width 61 height 11
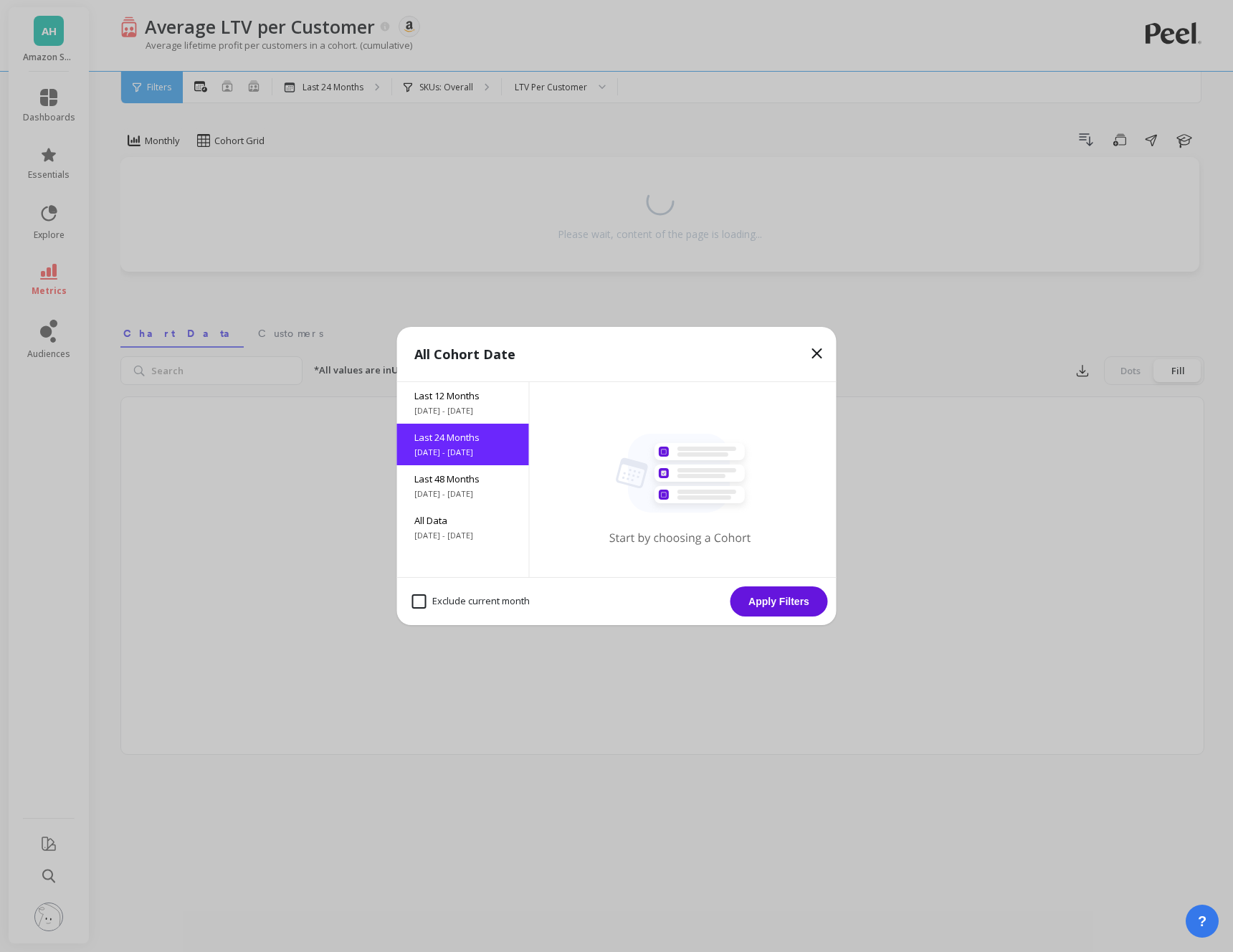
click at [430, 600] on month "Exclude current month" at bounding box center [471, 601] width 117 height 14
checkbox month "true"
click at [785, 603] on button "Apply Filters" at bounding box center [779, 602] width 98 height 30
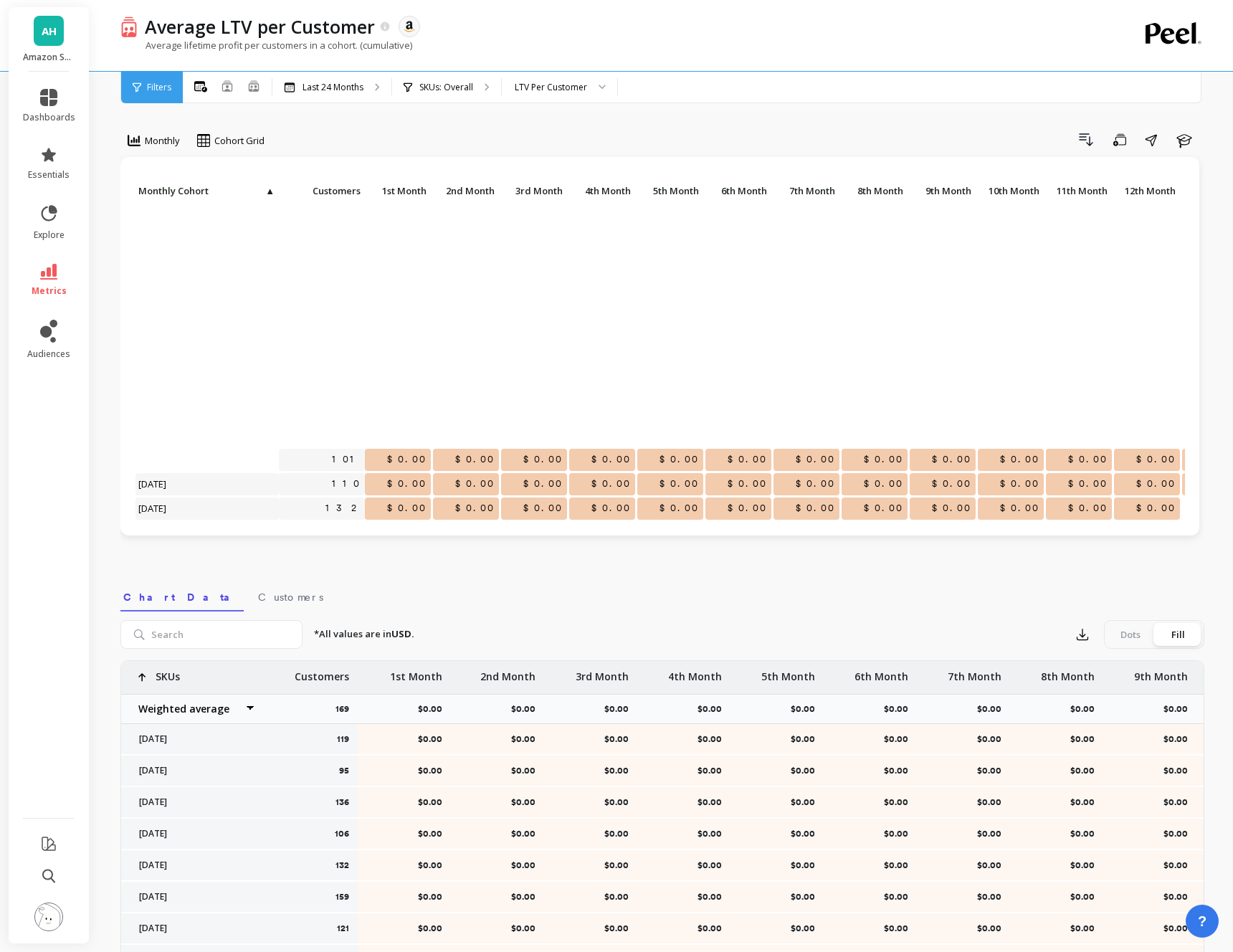
scroll to position [293, 0]
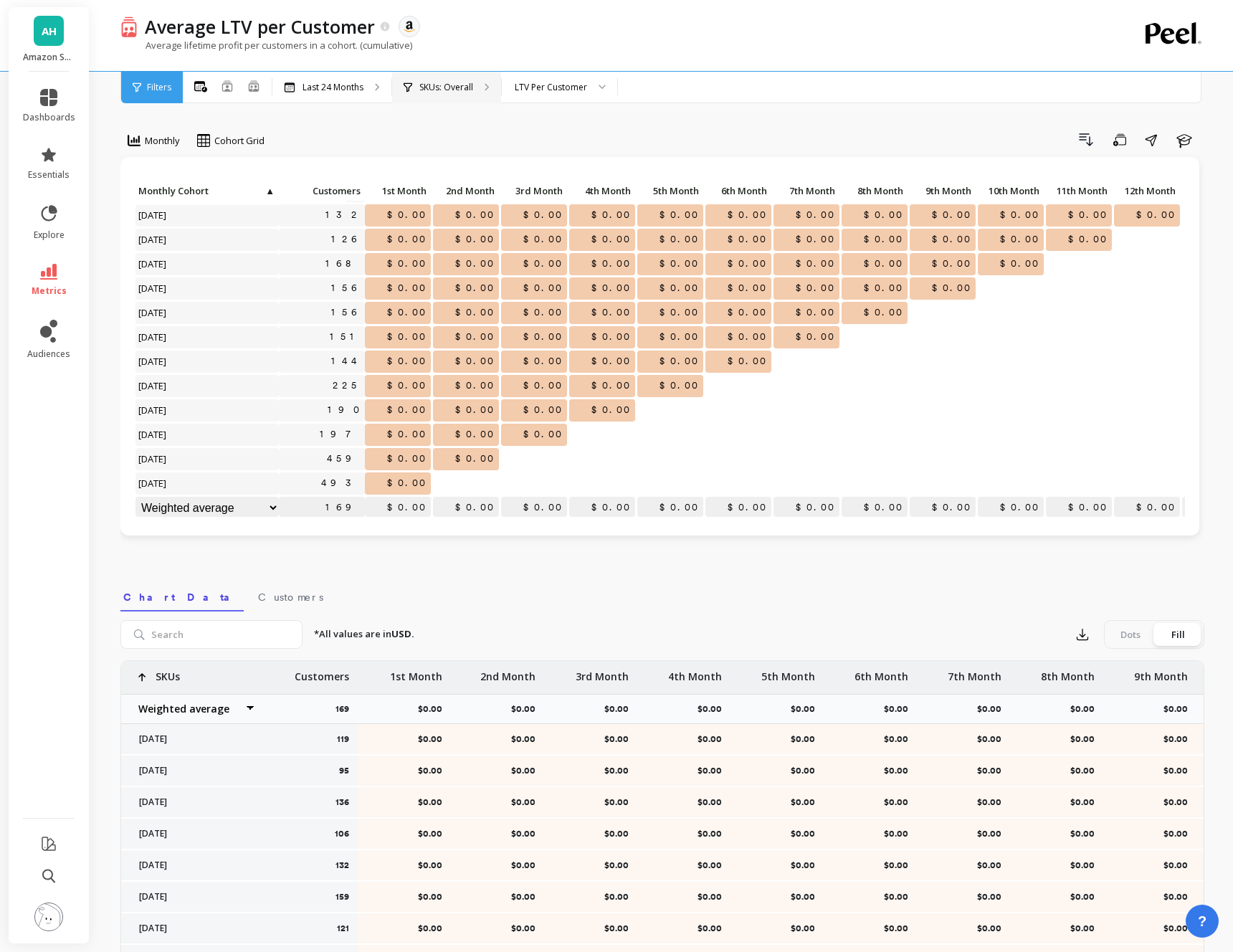
click at [459, 92] on p "SKUs: Overall" at bounding box center [446, 87] width 54 height 11
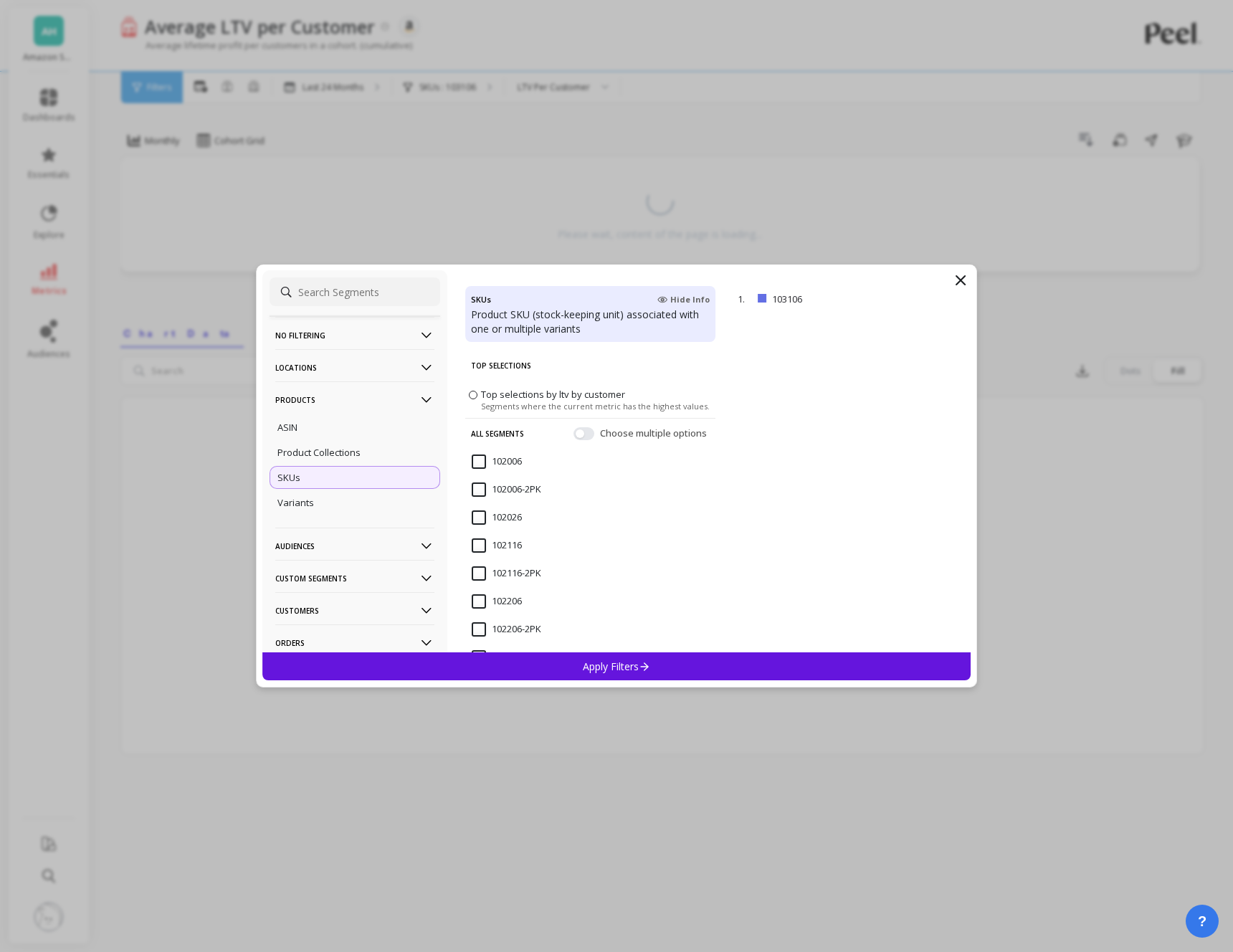
click at [0, 0] on p "remove" at bounding box center [0, 0] width 0 height 0
click at [514, 396] on span "Top selections by ltv by customer" at bounding box center [553, 394] width 144 height 13
click at [0, 0] on input "Top selections by ltv by customer Segments where the current metric has the hig…" at bounding box center [0, 0] width 0 height 0
click at [0, 0] on p "remove" at bounding box center [0, 0] width 0 height 0
click at [962, 277] on icon at bounding box center [960, 280] width 8 height 8
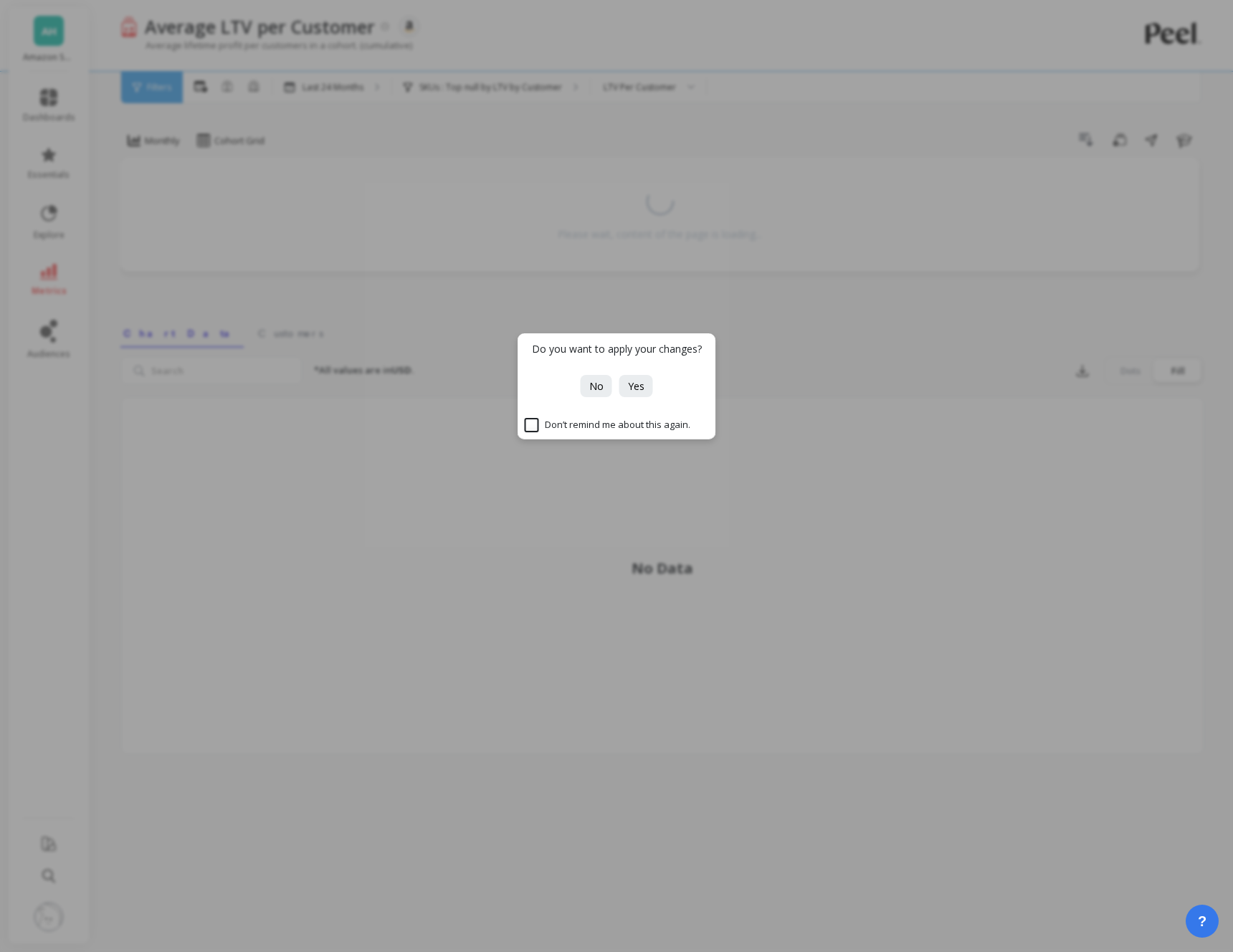
drag, startPoint x: 631, startPoint y: 384, endPoint x: 616, endPoint y: 377, distance: 16.6
click at [631, 384] on span "Yes" at bounding box center [637, 386] width 17 height 14
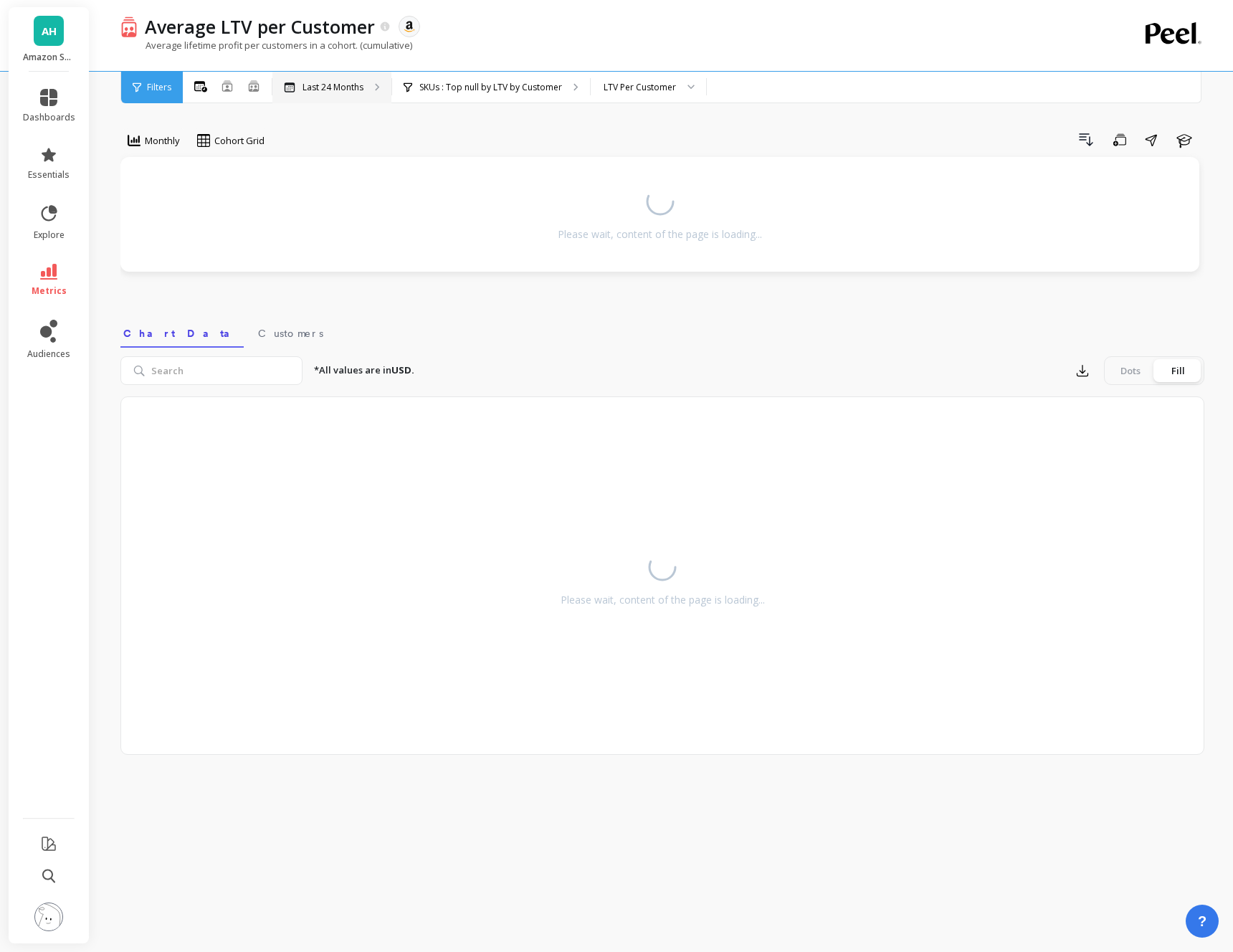
click at [305, 102] on div "Last 24 Months" at bounding box center [331, 88] width 119 height 32
click at [53, 274] on icon at bounding box center [49, 271] width 17 height 16
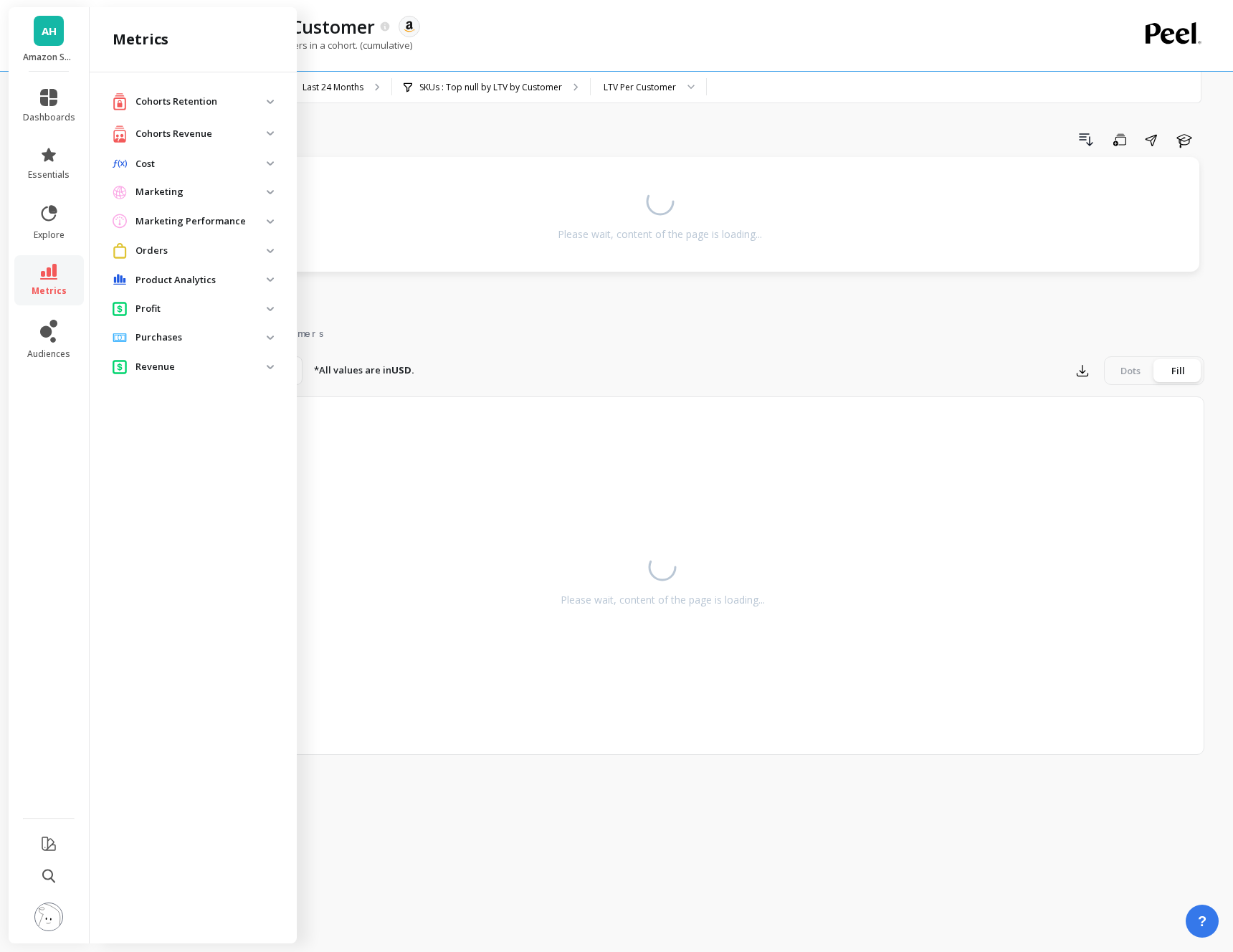
click at [194, 105] on p "Cohorts Retention" at bounding box center [201, 102] width 131 height 14
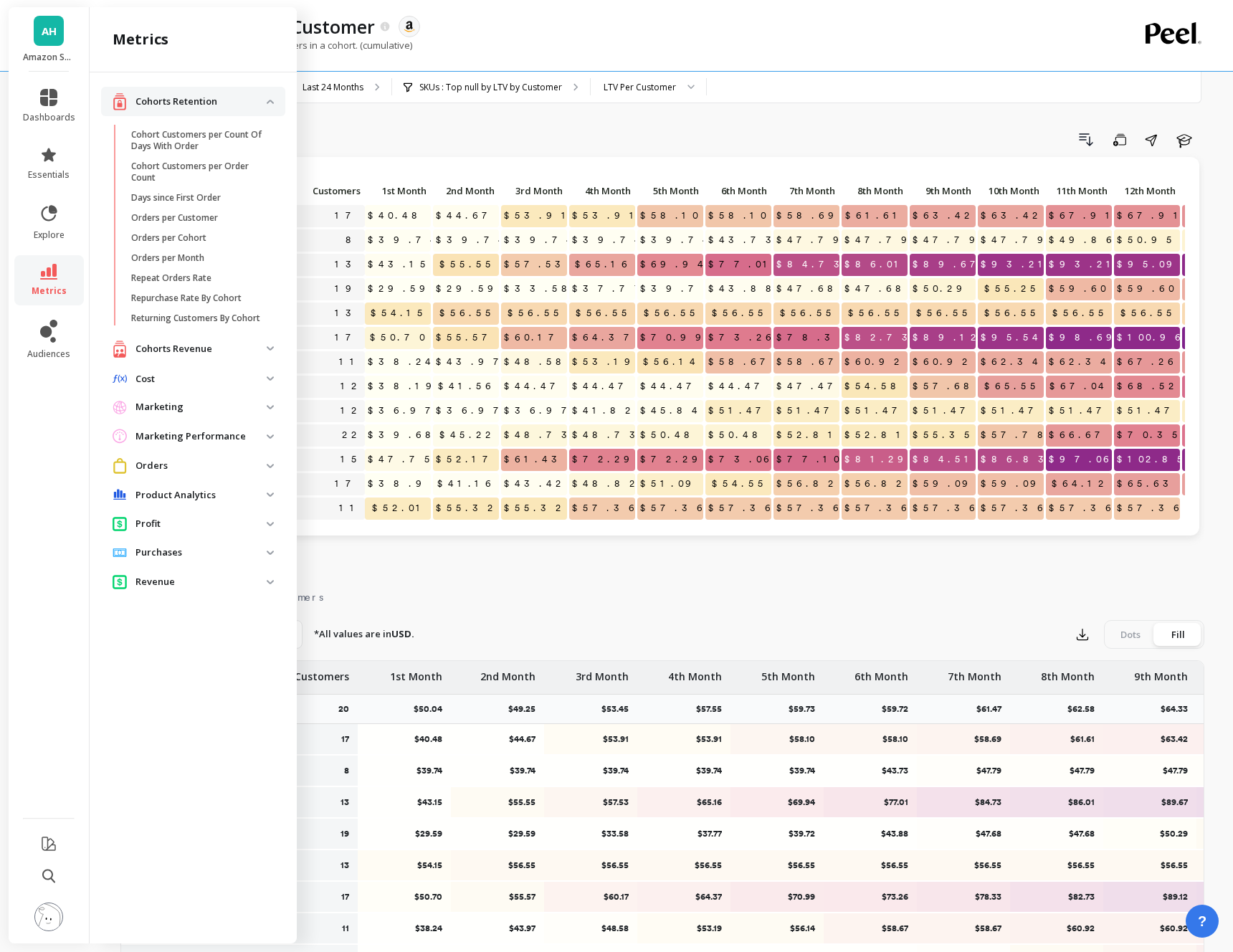
click at [167, 102] on p "Cohorts Retention" at bounding box center [201, 102] width 131 height 14
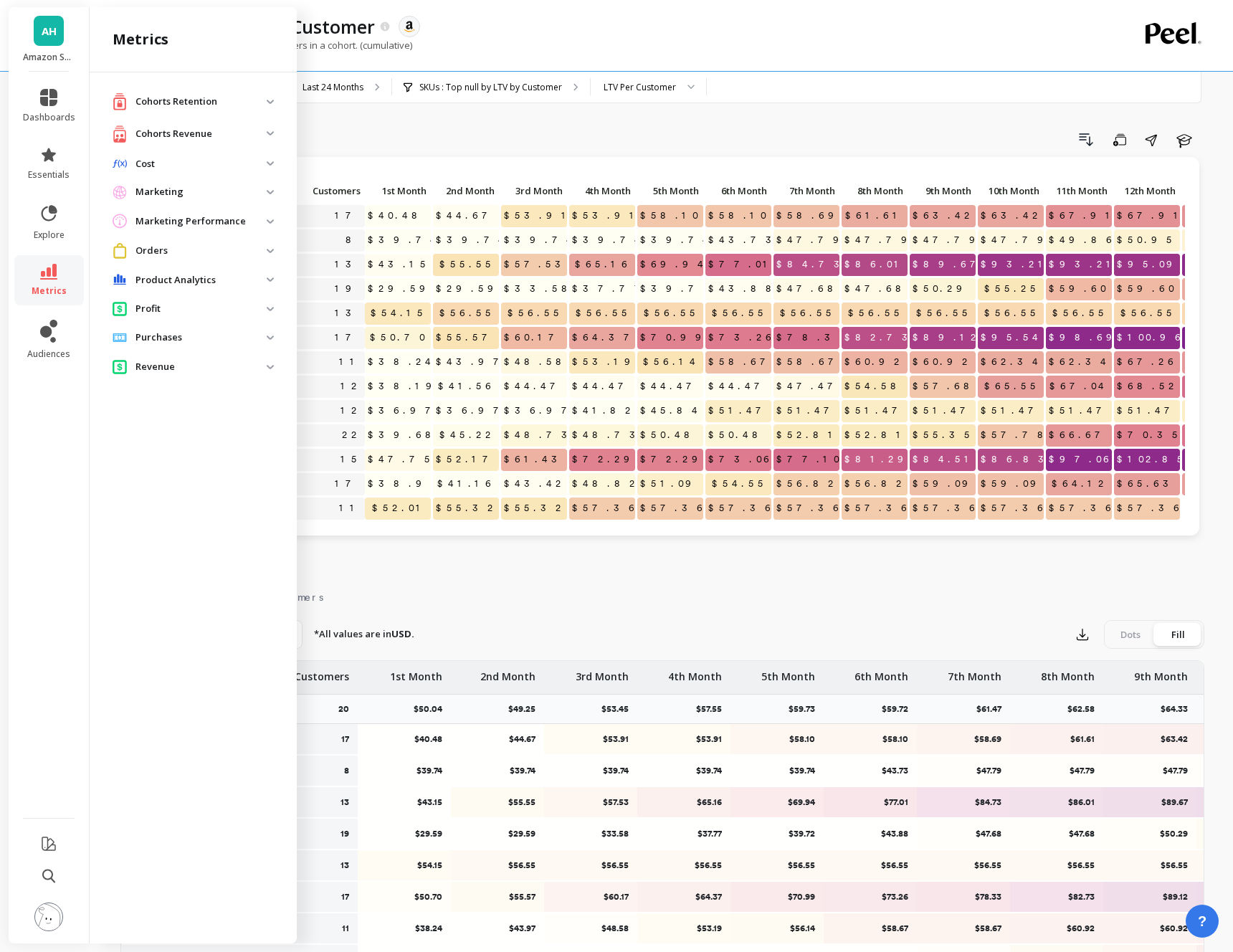
click at [174, 135] on p "Cohorts Revenue" at bounding box center [201, 133] width 131 height 14
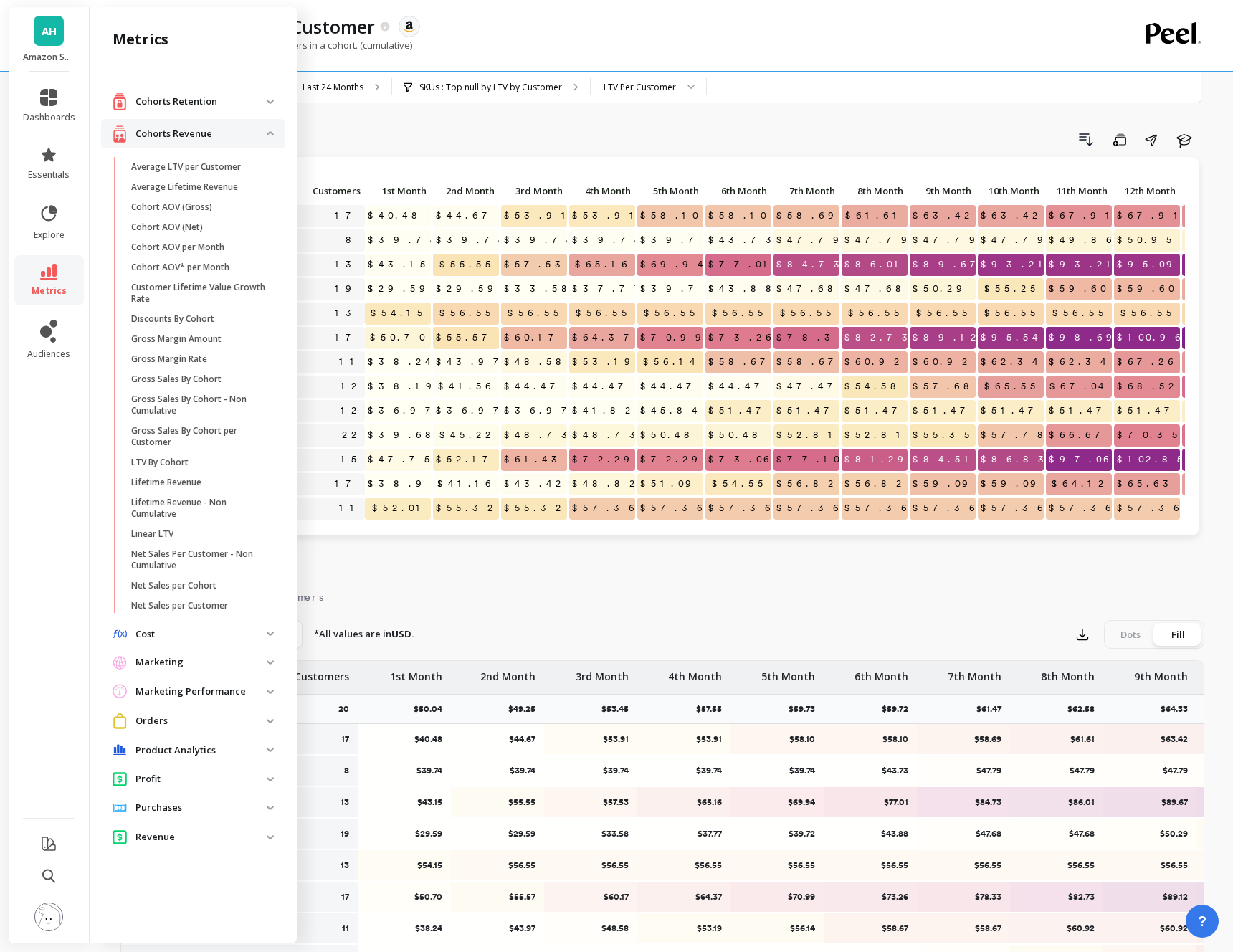
click at [179, 169] on p "Average LTV per Customer" at bounding box center [186, 167] width 110 height 11
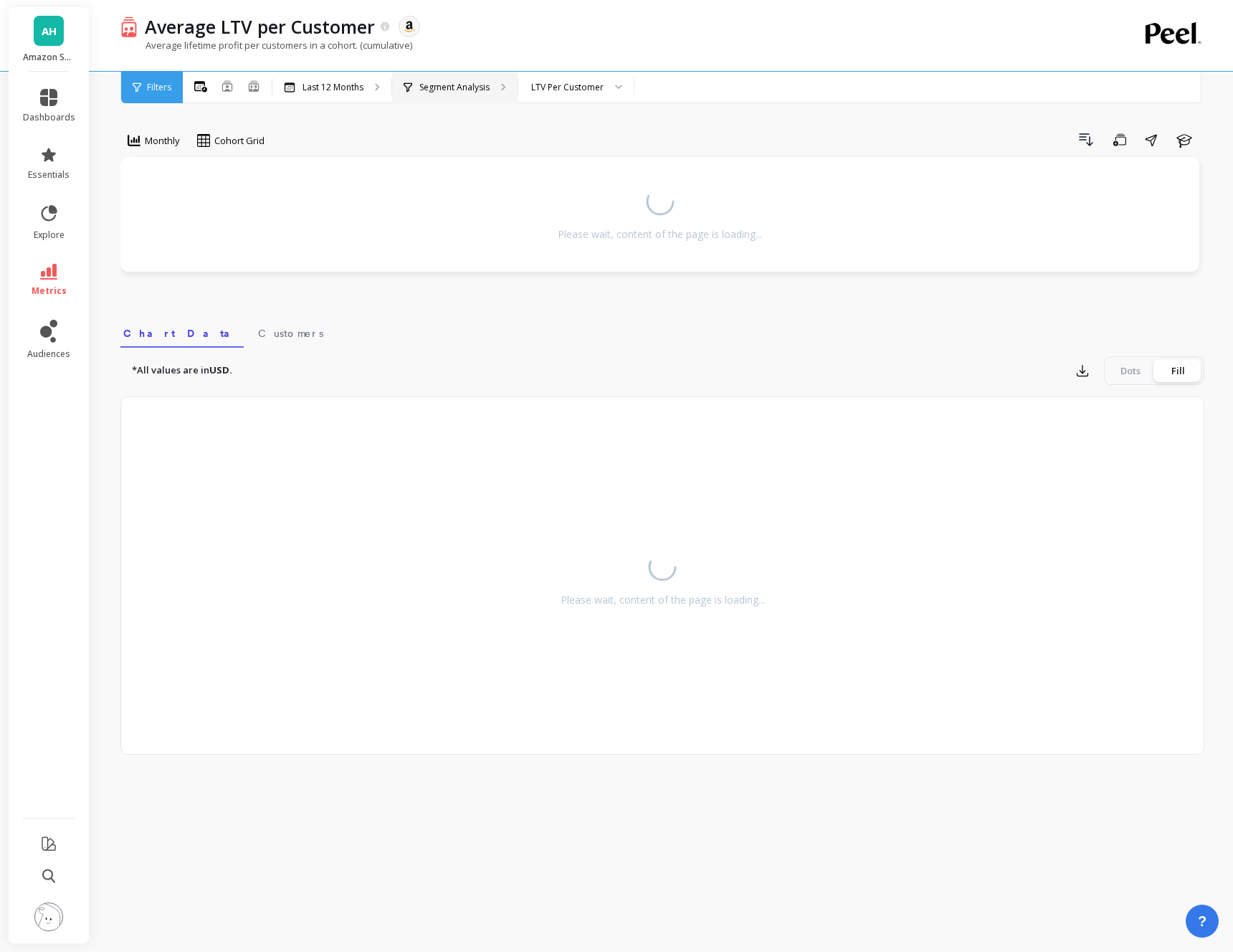
click at [471, 82] on p "Segment Analysis" at bounding box center [454, 87] width 70 height 11
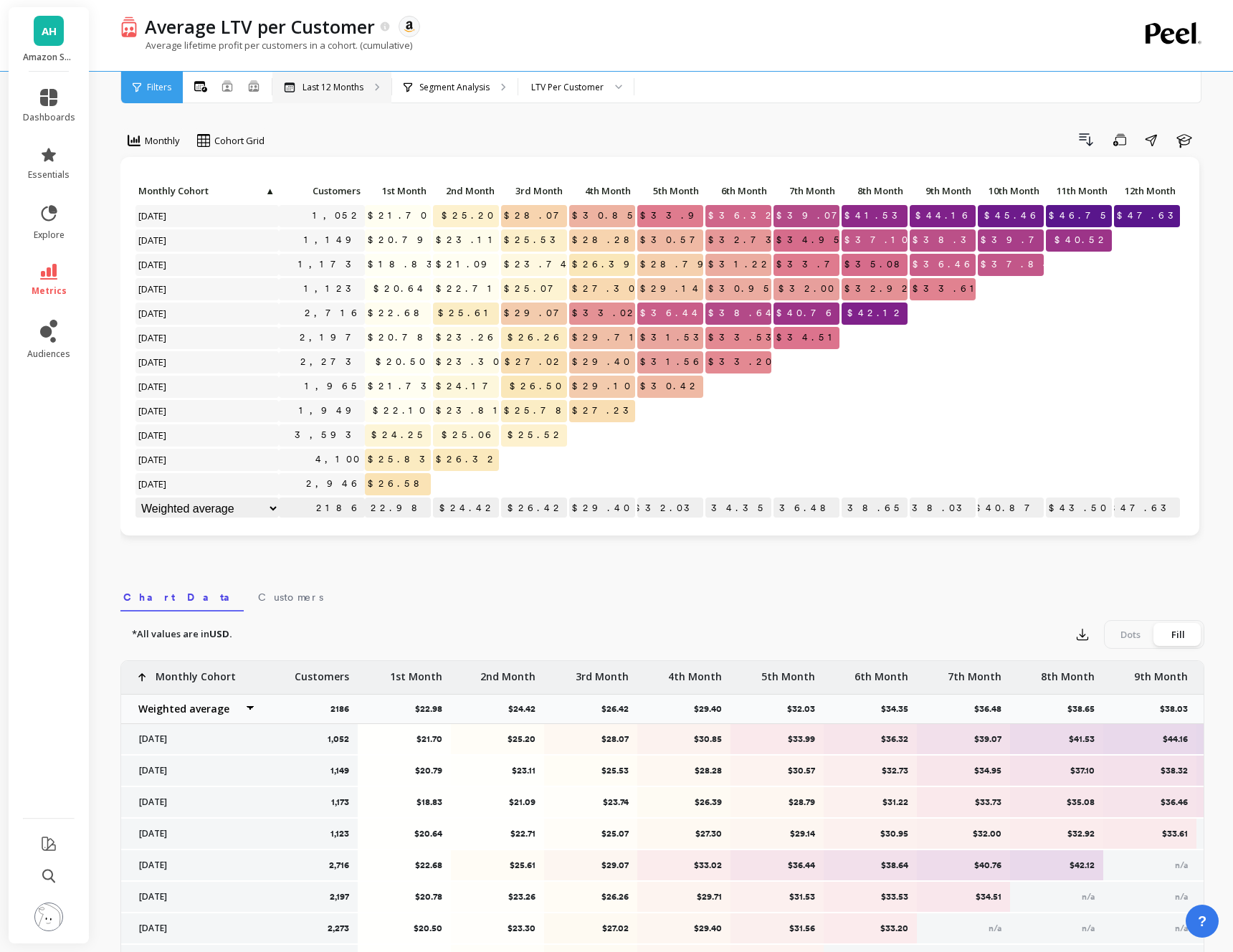
click at [333, 87] on p "Last 12 Months" at bounding box center [333, 87] width 61 height 11
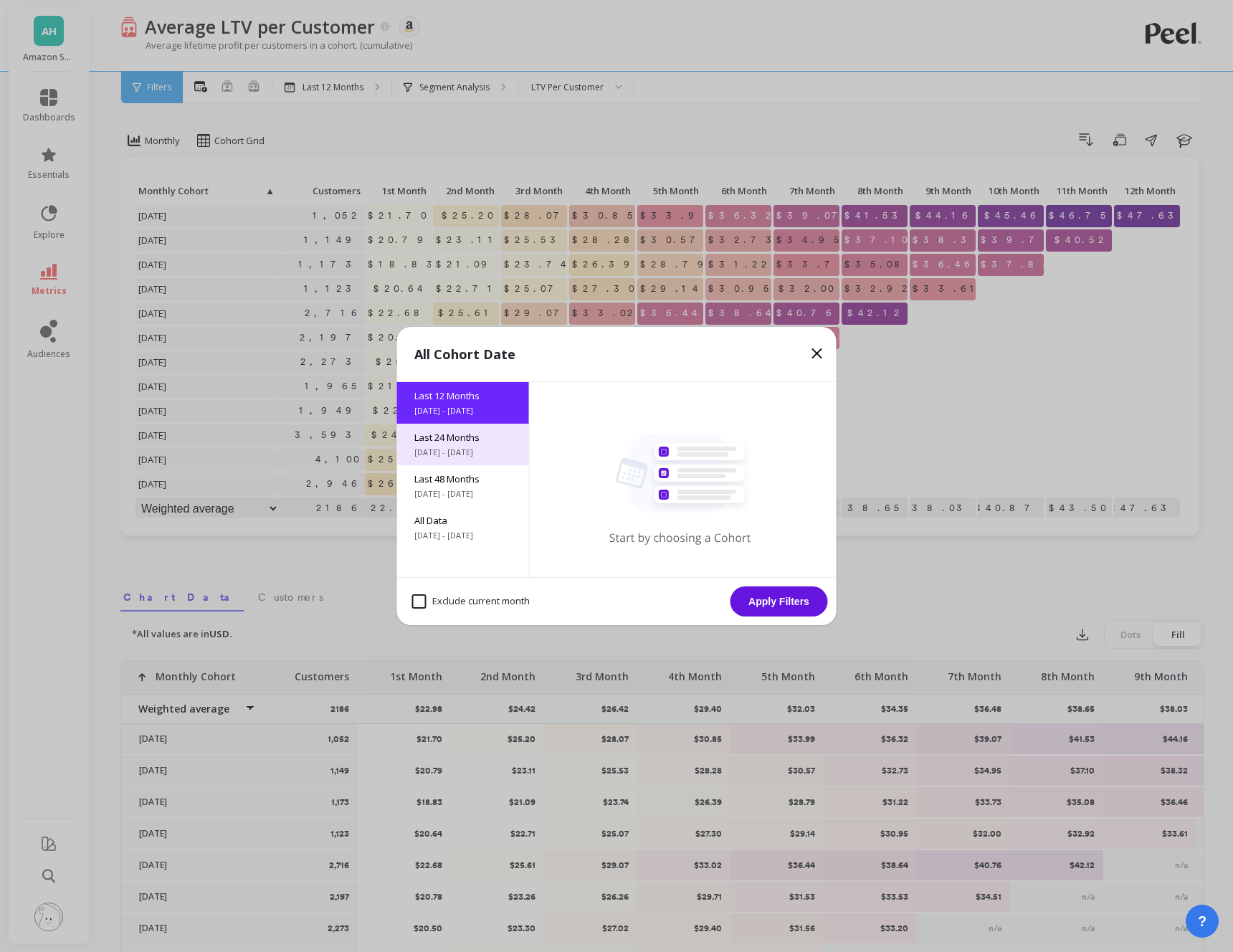
click at [458, 440] on span "Last 24 Months" at bounding box center [463, 437] width 98 height 13
click at [425, 609] on div "Exclude current month" at bounding box center [471, 602] width 130 height 27
checkbox month "true"
click at [790, 602] on button "Apply Filters" at bounding box center [779, 602] width 98 height 30
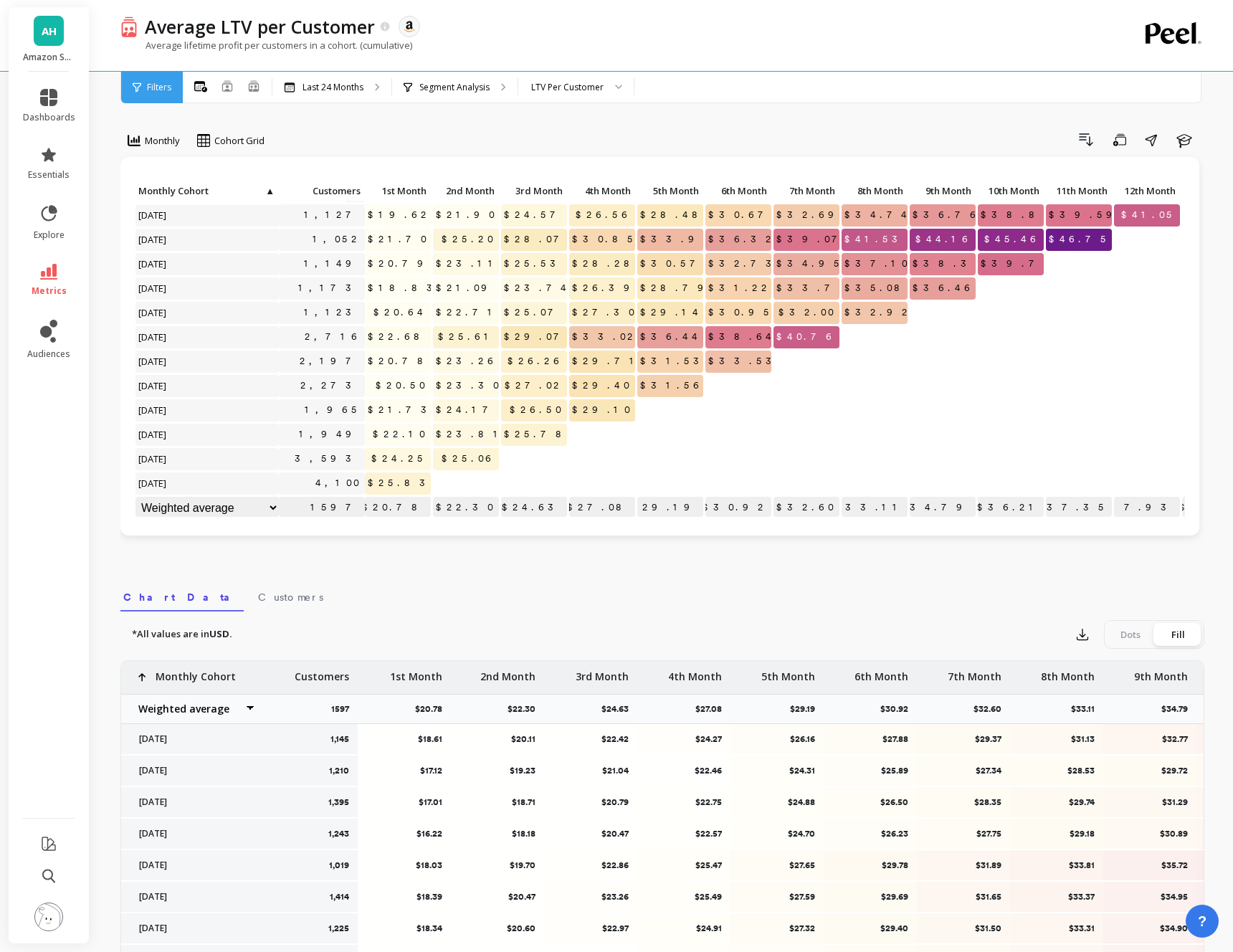
scroll to position [293, 3]
